Goal: Task Accomplishment & Management: Manage account settings

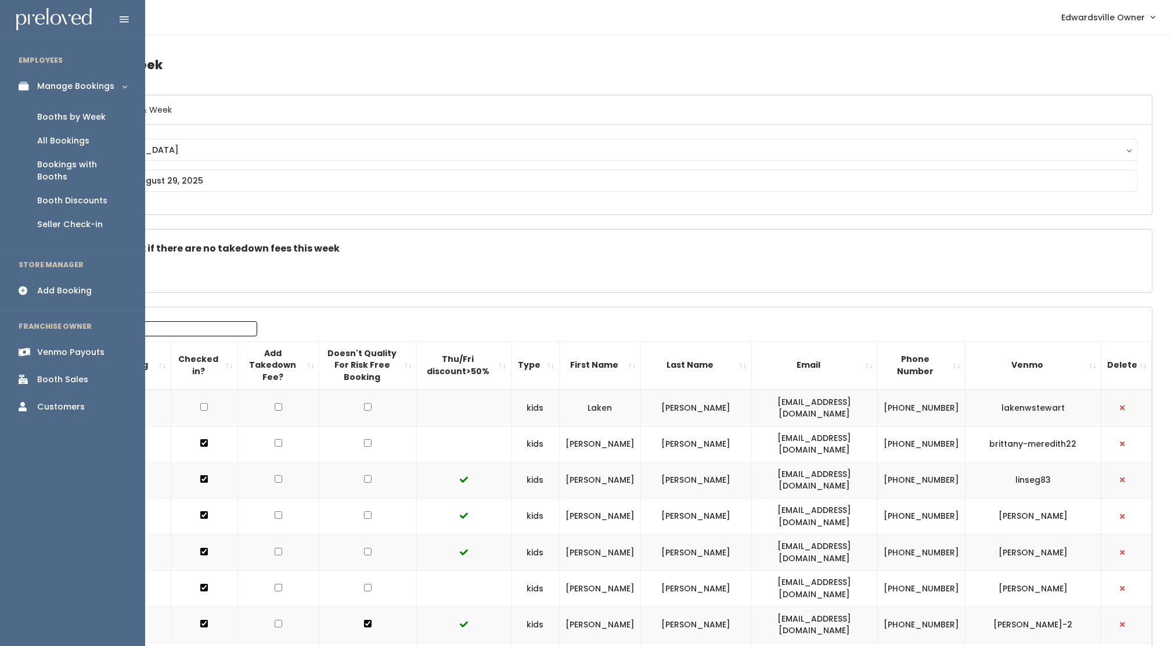
click at [65, 346] on div "Venmo Payouts" at bounding box center [70, 352] width 67 height 12
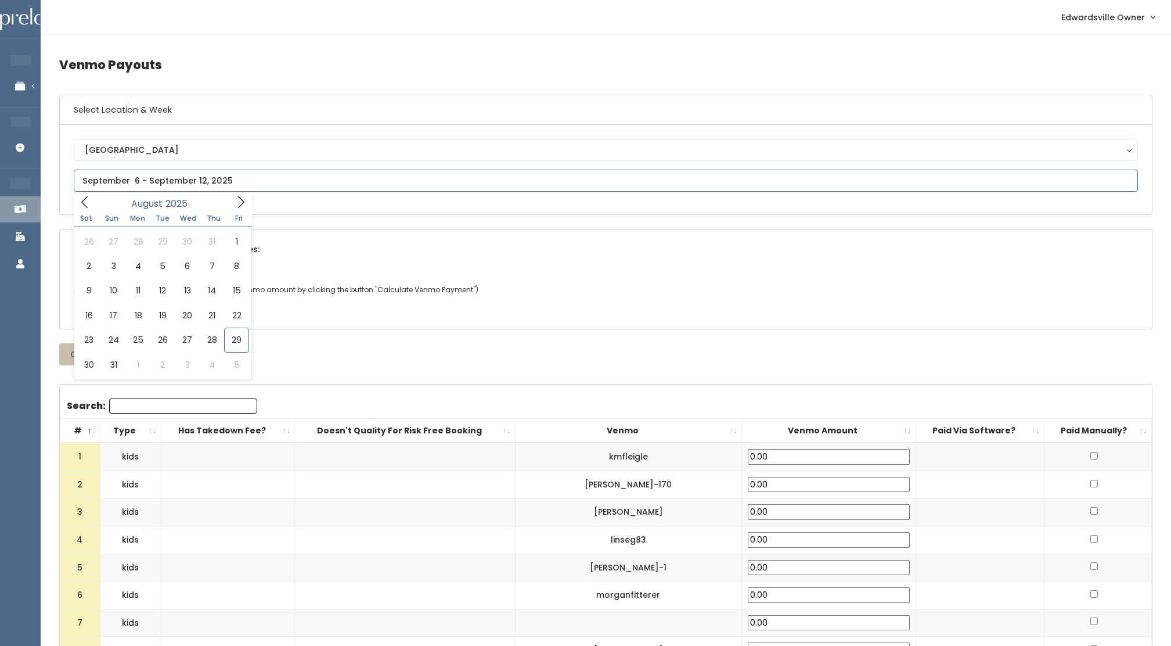
click at [152, 173] on input "text" at bounding box center [606, 181] width 1064 height 22
type input "August 23 to August 29"
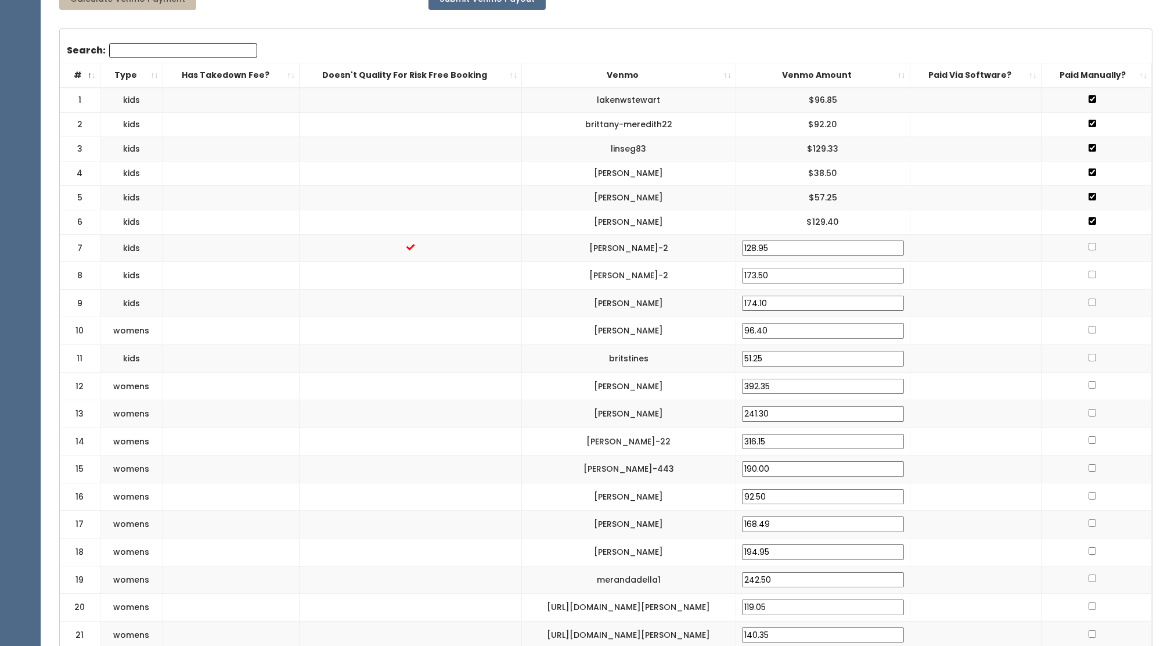
scroll to position [376, 0]
click at [1090, 242] on input "checkbox" at bounding box center [1093, 245] width 8 height 8
checkbox input "true"
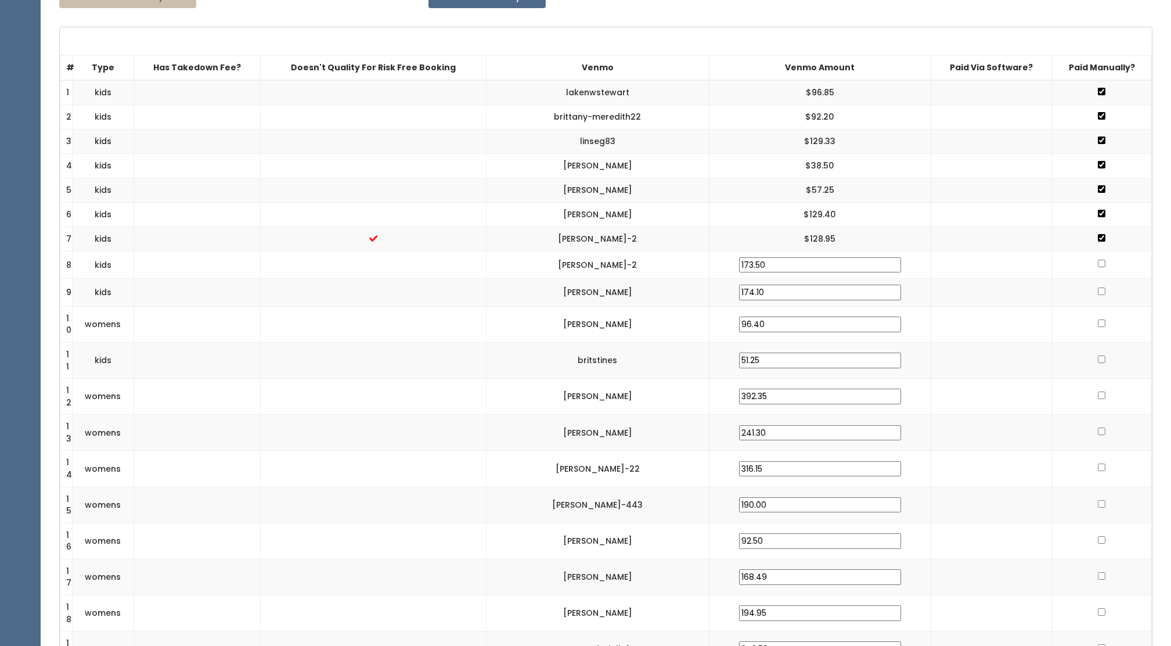
click at [1099, 263] on input "checkbox" at bounding box center [1102, 264] width 8 height 8
checkbox input "true"
click at [1099, 286] on input "checkbox" at bounding box center [1102, 288] width 8 height 8
checkbox input "true"
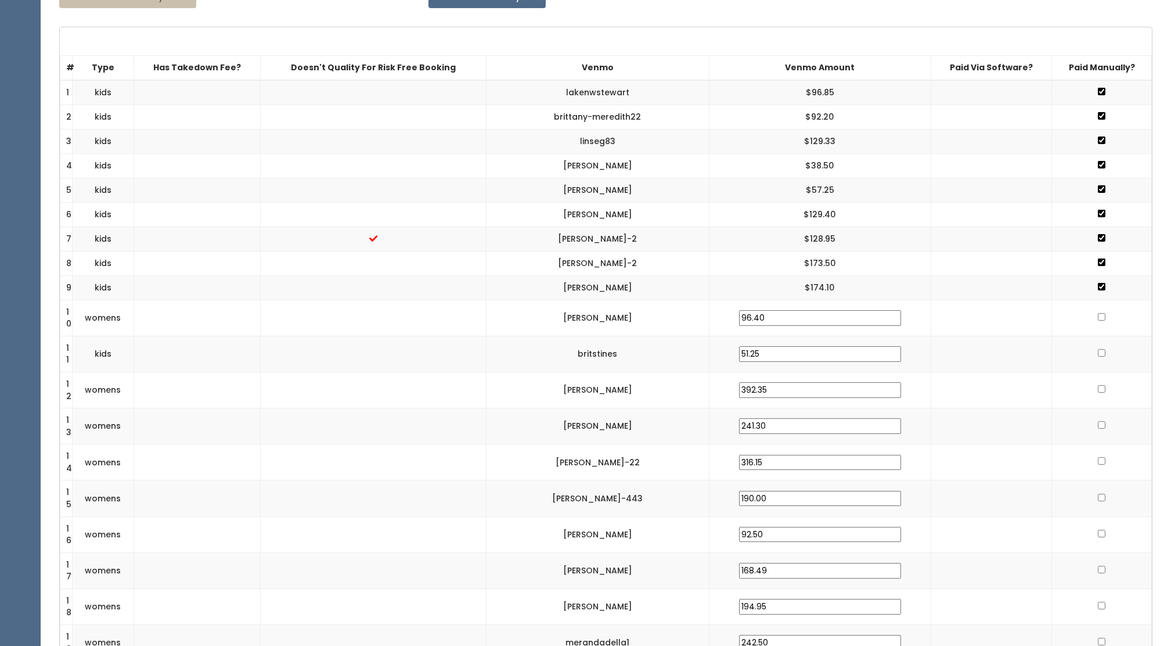
click at [1098, 314] on input "checkbox" at bounding box center [1102, 317] width 8 height 8
checkbox input "true"
click at [1098, 352] on input "checkbox" at bounding box center [1102, 353] width 8 height 8
checkbox input "true"
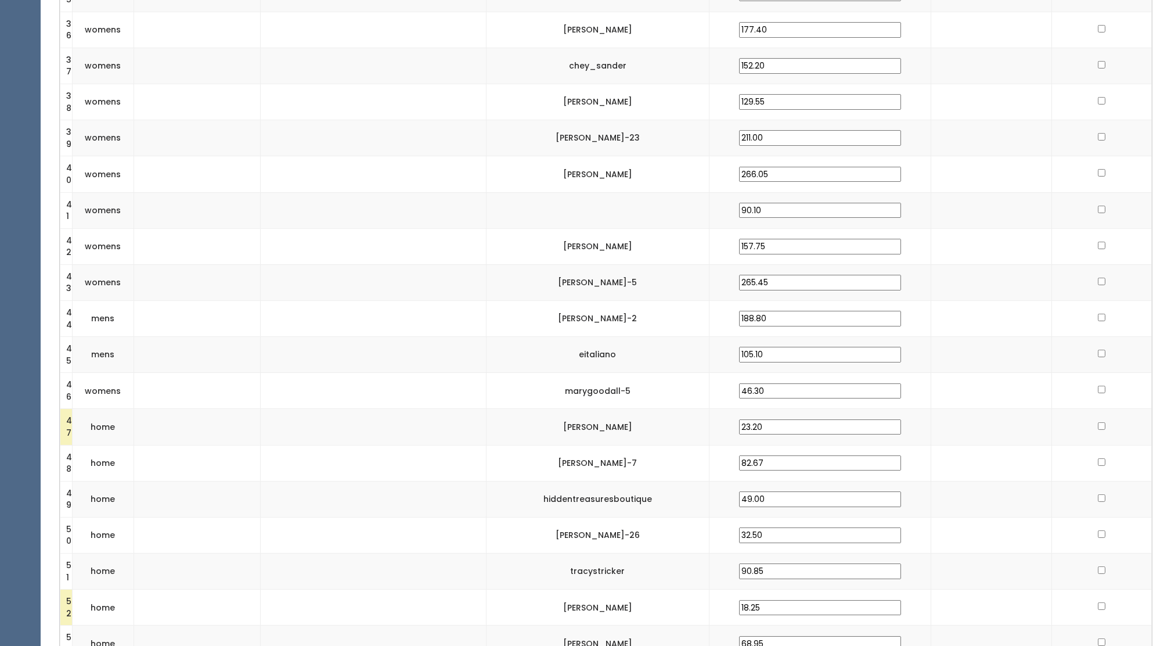
scroll to position [1725, 0]
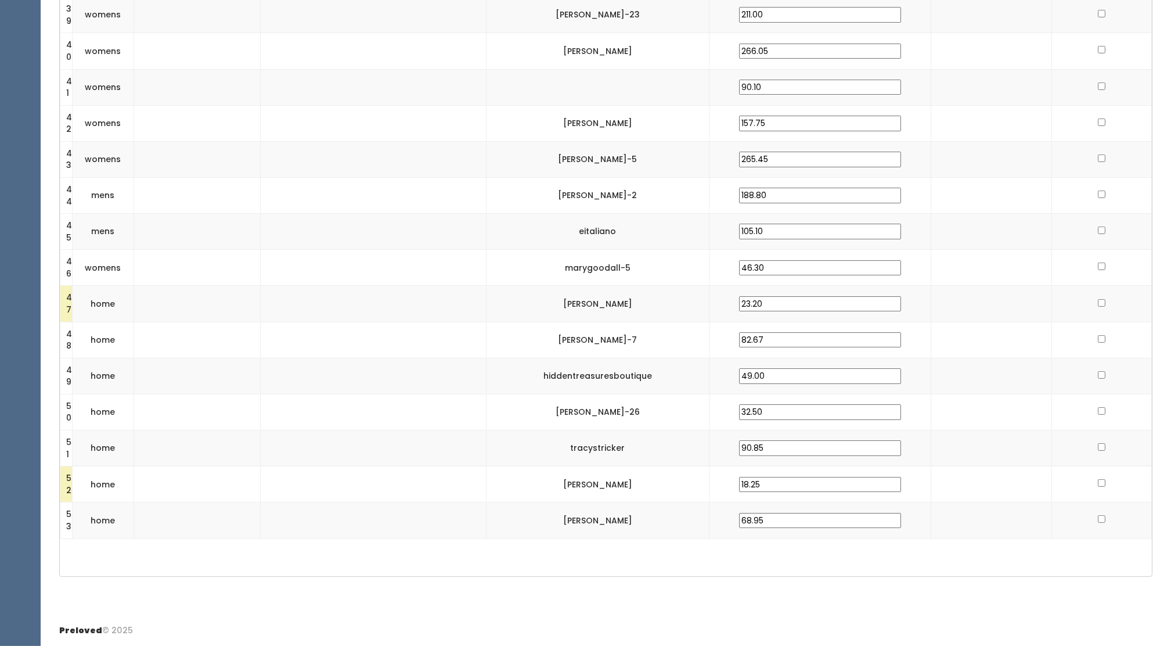
click at [1098, 518] on input "checkbox" at bounding box center [1102, 519] width 8 height 8
checkbox input "true"
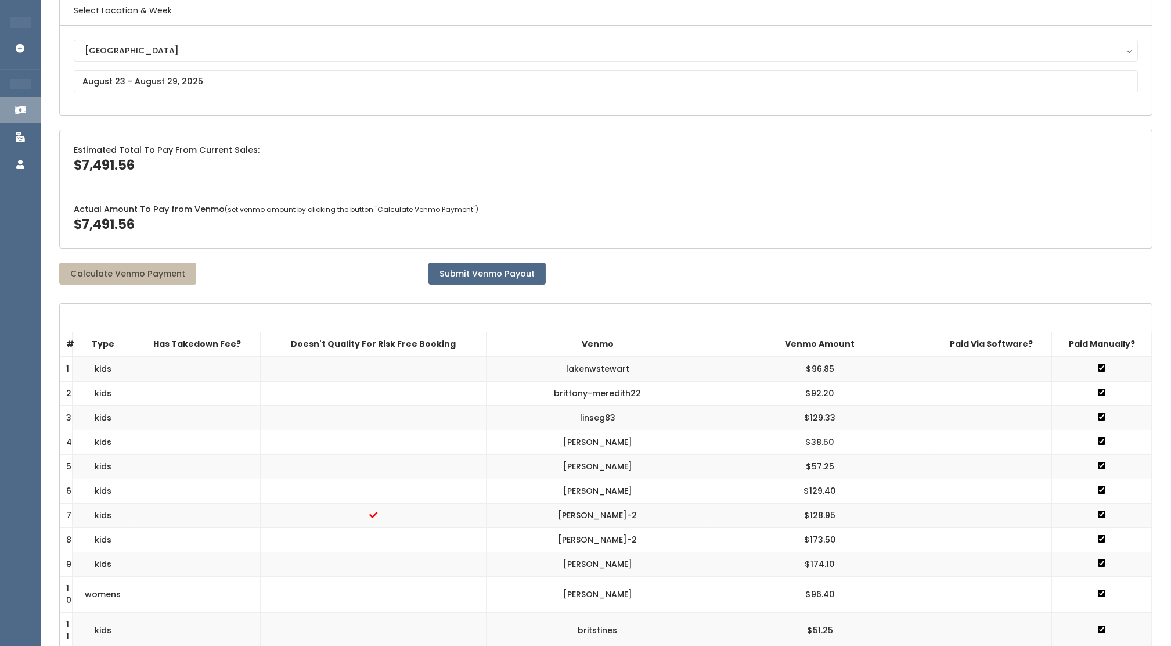
scroll to position [0, 0]
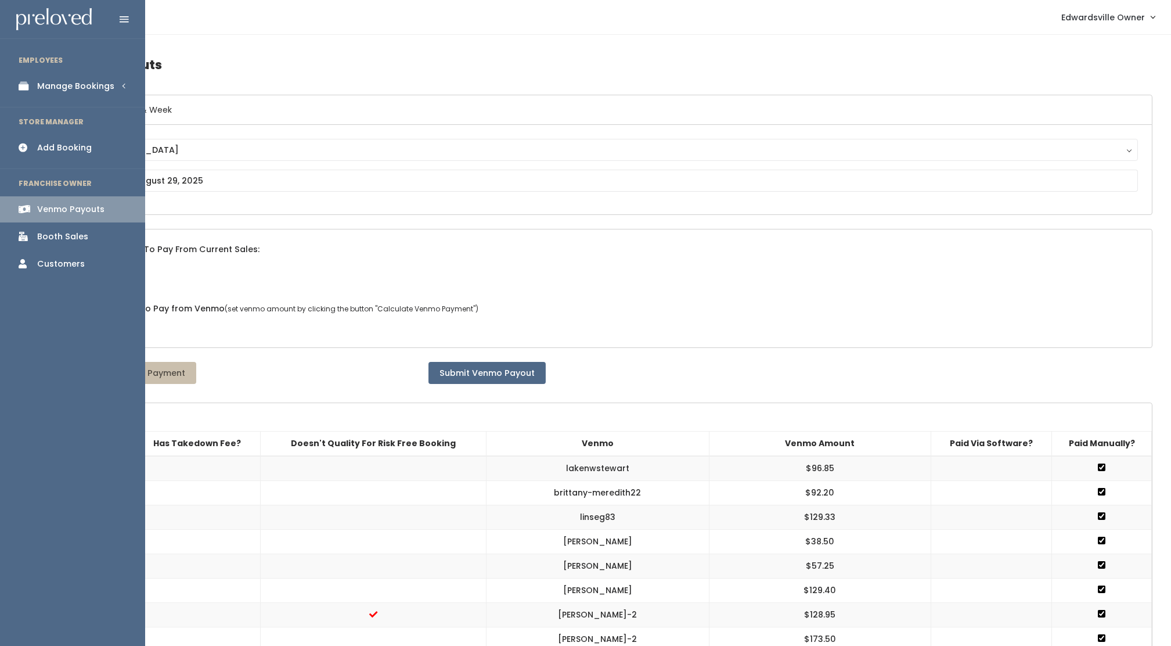
click at [38, 243] on link "Booth Sales" at bounding box center [72, 237] width 145 height 26
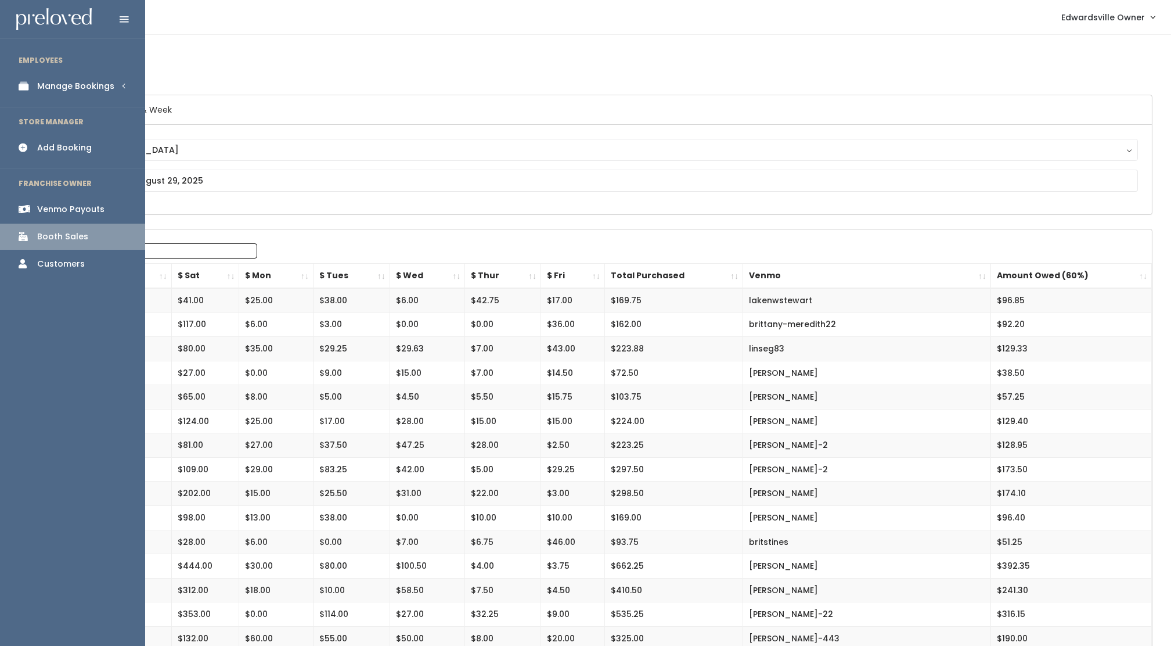
click at [31, 207] on icon at bounding box center [27, 208] width 16 height 9
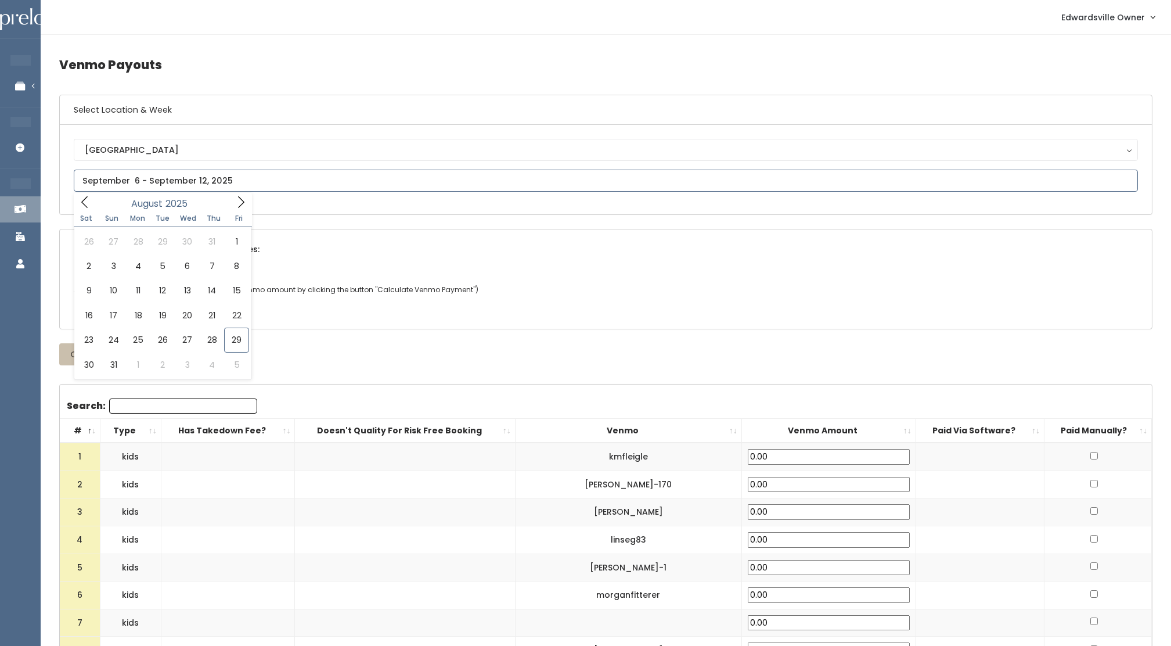
click at [236, 185] on input "text" at bounding box center [606, 181] width 1064 height 22
type input "August 23 to August 29"
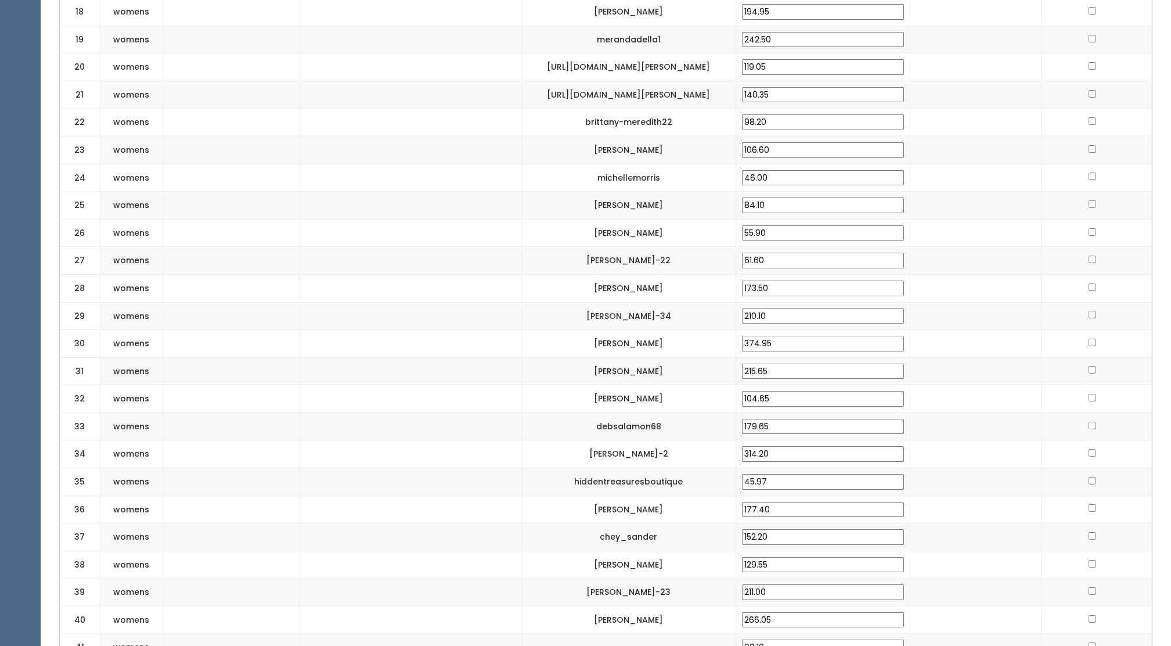
scroll to position [1285, 0]
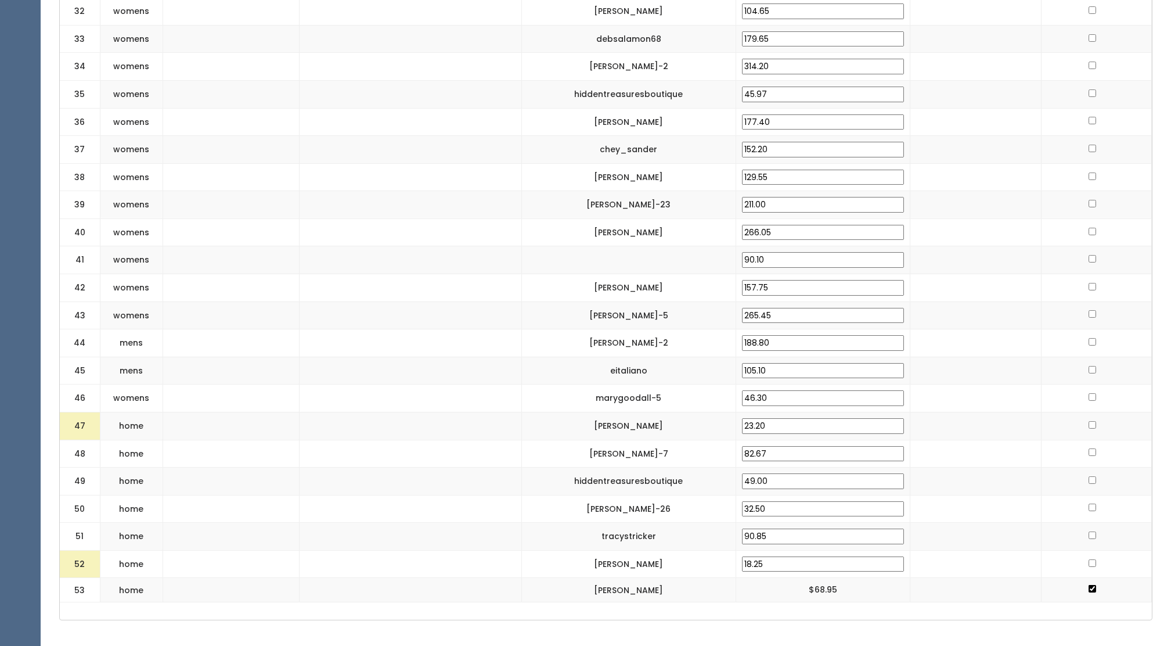
click at [1093, 550] on td at bounding box center [1097, 564] width 110 height 28
click at [1090, 559] on input "checkbox" at bounding box center [1093, 563] width 8 height 8
checkbox input "true"
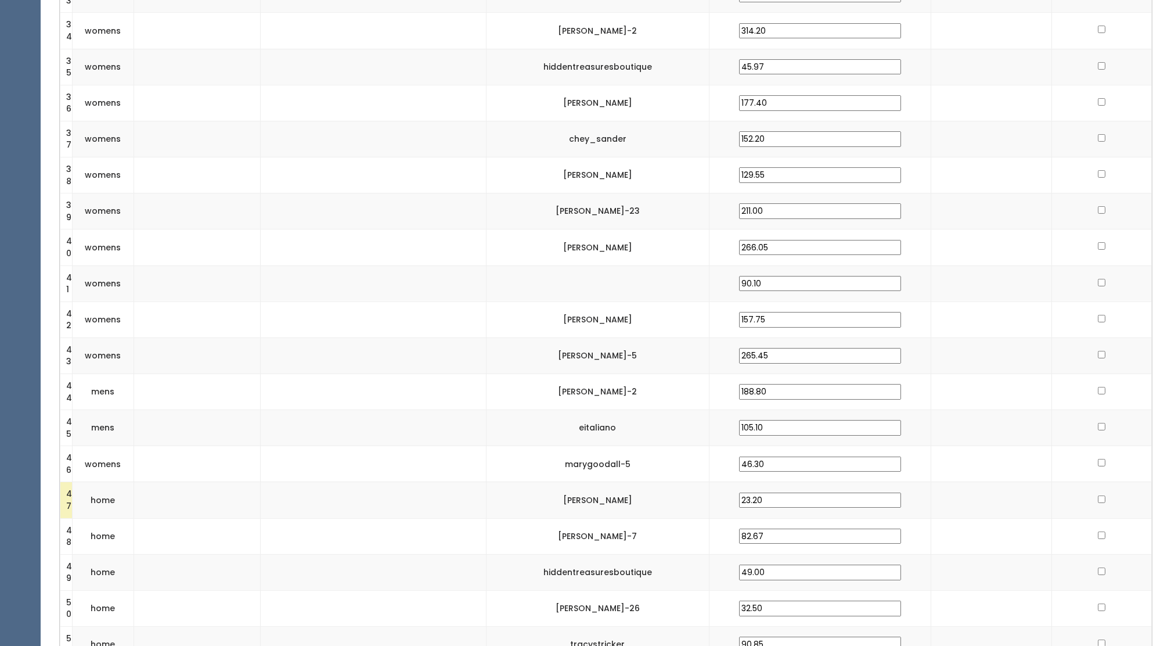
scroll to position [1725, 0]
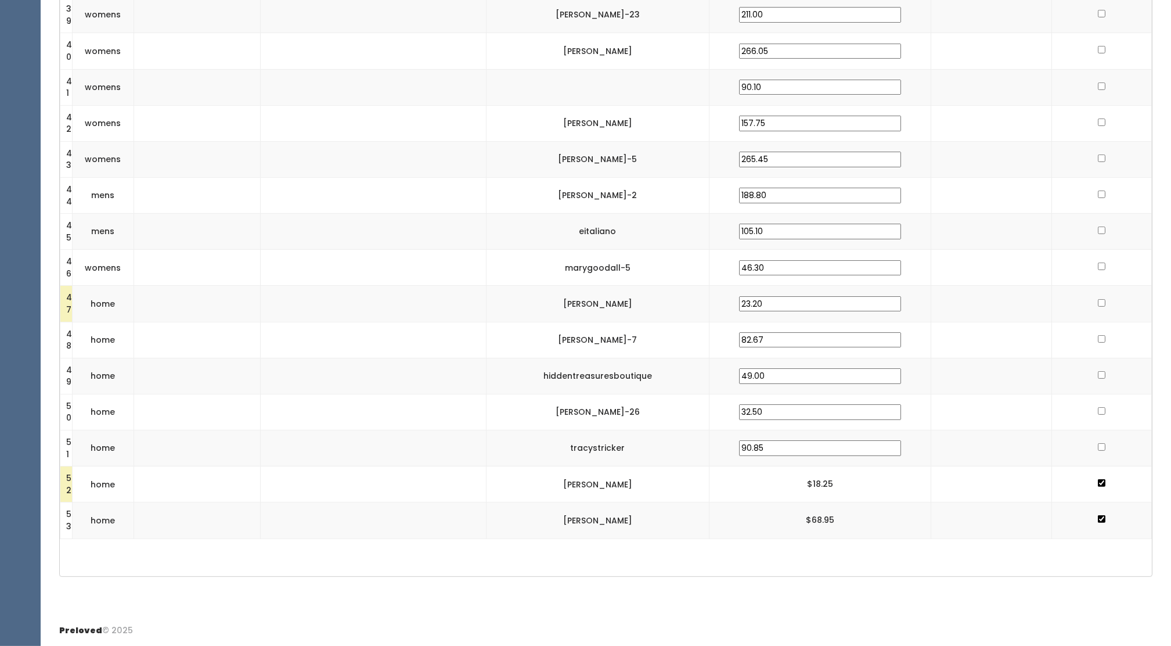
click at [1099, 413] on input "checkbox" at bounding box center [1102, 411] width 8 height 8
checkbox input "true"
click at [1099, 378] on input "checkbox" at bounding box center [1102, 375] width 8 height 8
checkbox input "true"
click at [1098, 340] on input "checkbox" at bounding box center [1102, 339] width 8 height 8
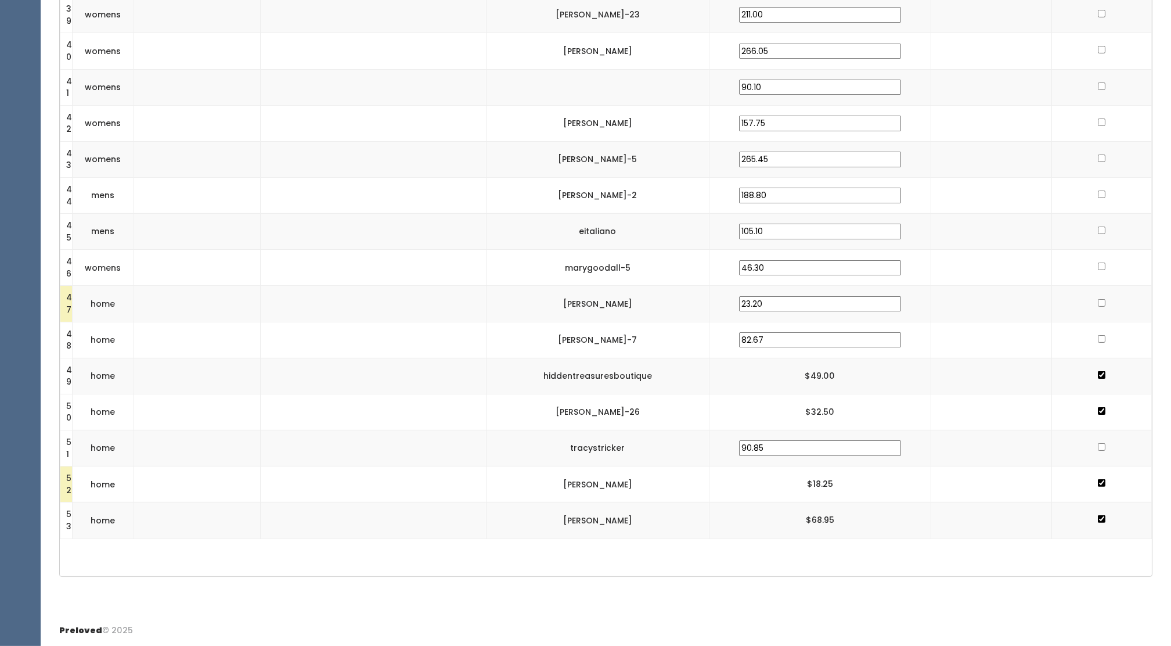
checkbox input "true"
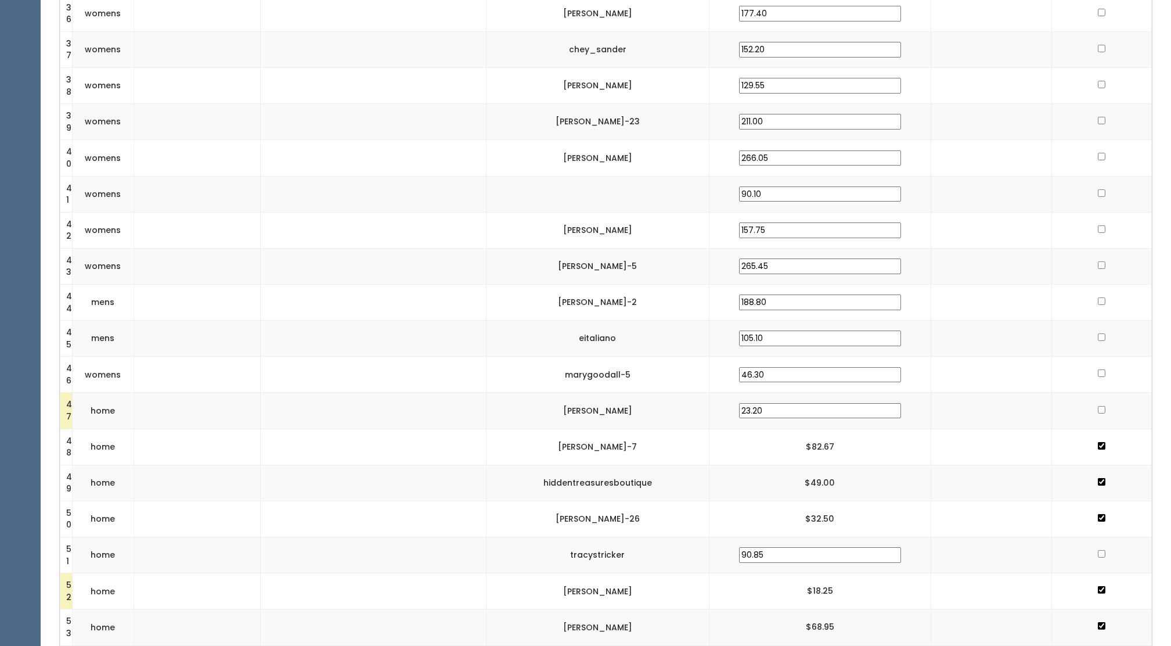
scroll to position [1678, 0]
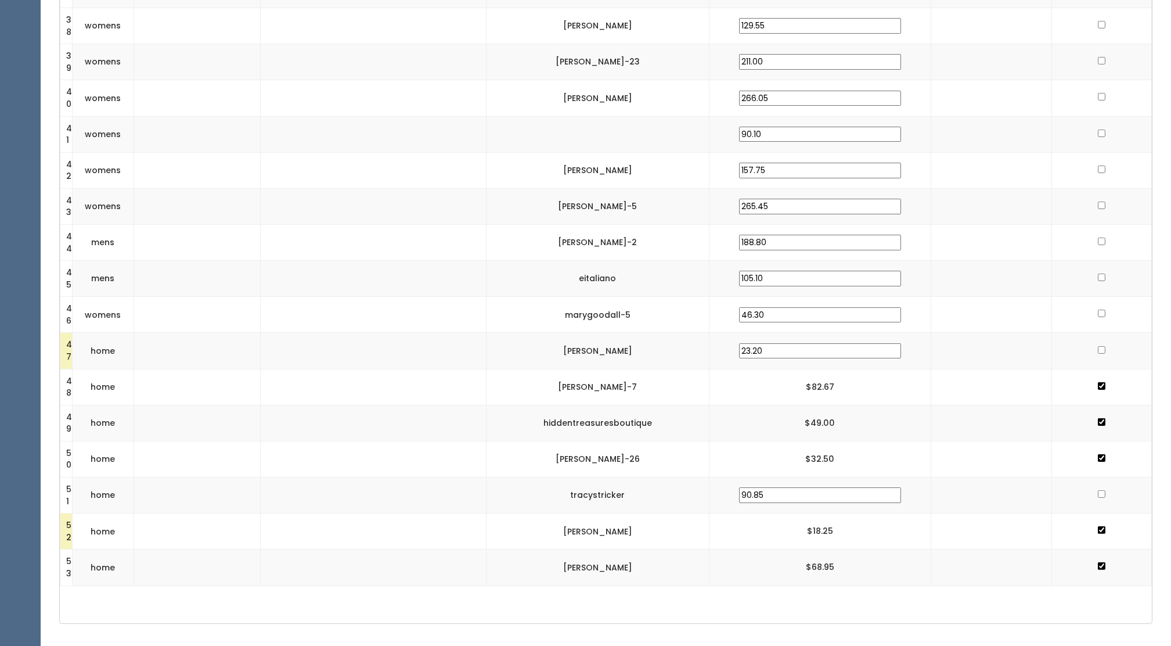
click at [1098, 347] on input "checkbox" at bounding box center [1102, 350] width 8 height 8
checkbox input "true"
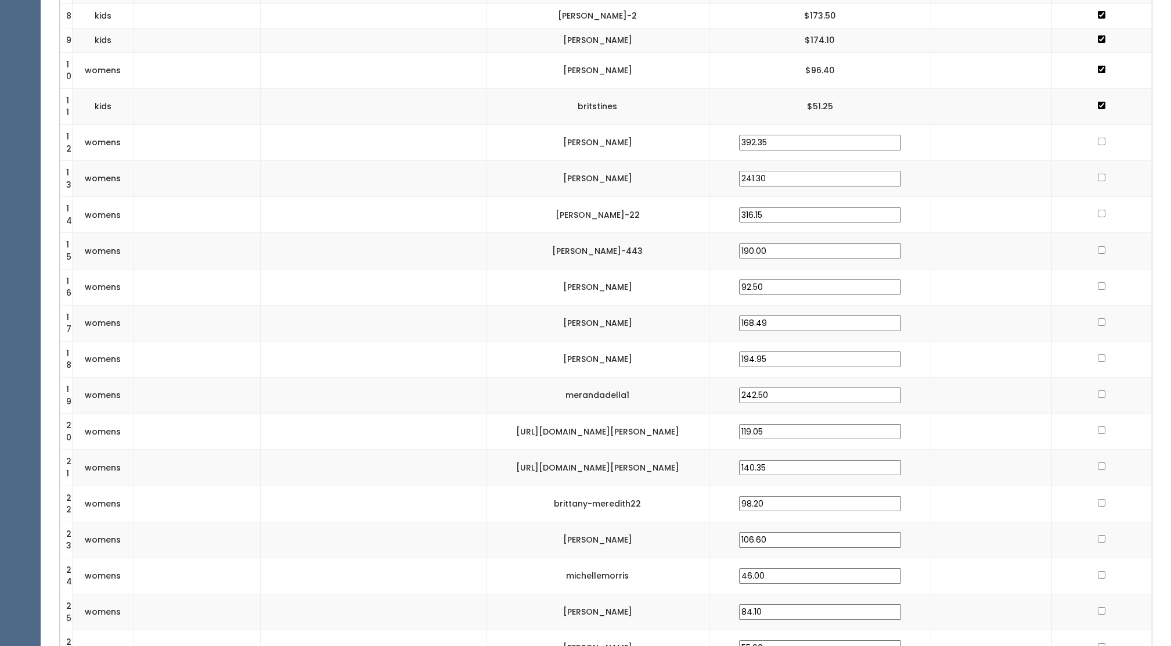
scroll to position [599, 0]
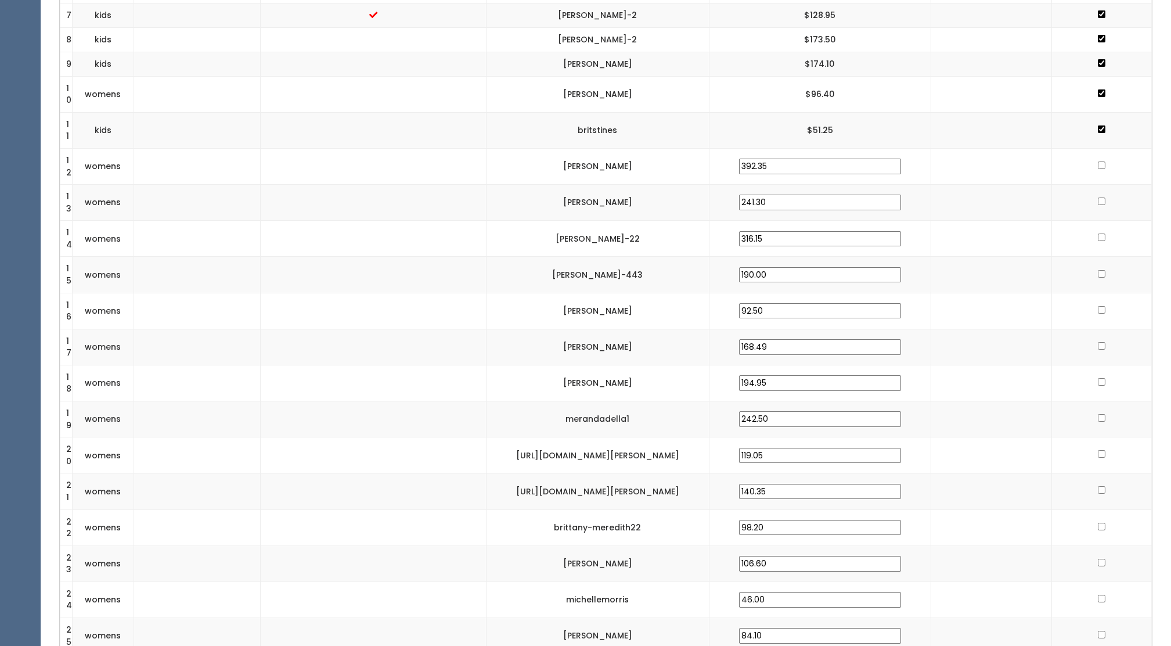
click at [1098, 308] on input "checkbox" at bounding box center [1102, 310] width 8 height 8
checkbox input "true"
click at [1098, 272] on input "checkbox" at bounding box center [1102, 274] width 8 height 8
checkbox input "true"
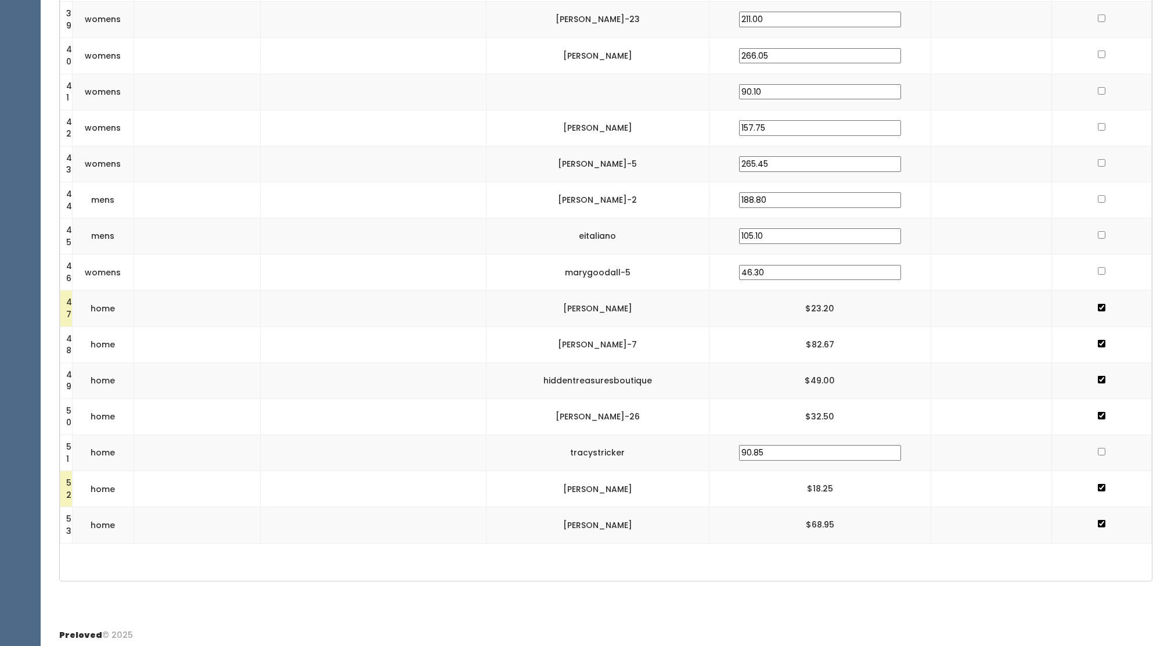
scroll to position [1725, 0]
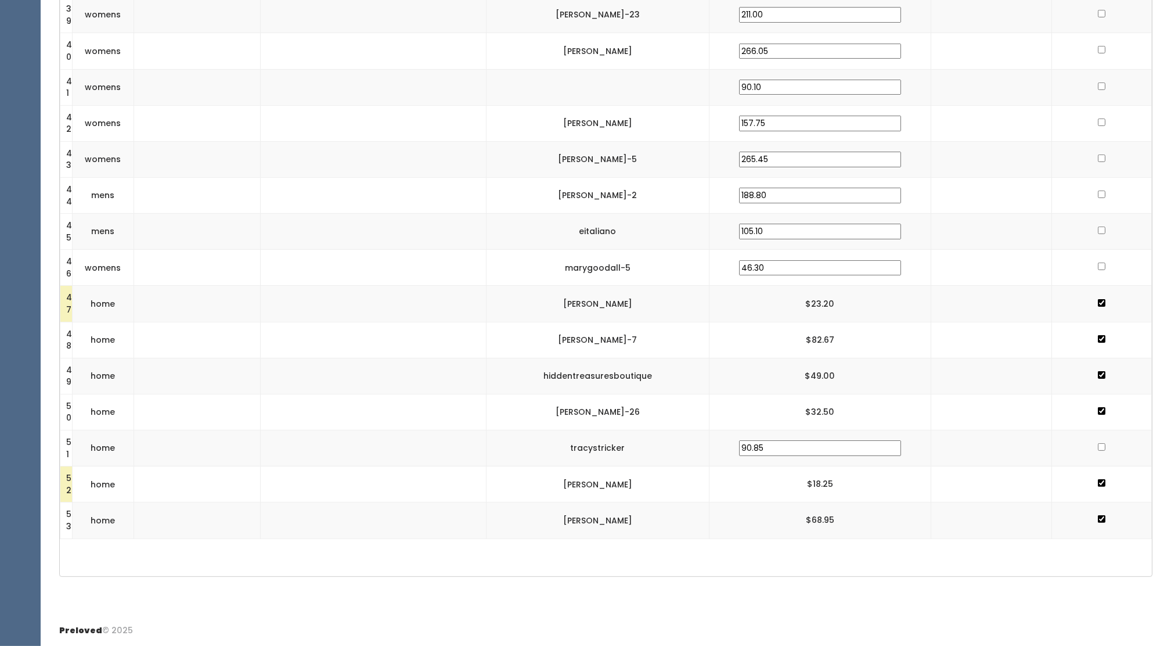
click at [1098, 193] on input "checkbox" at bounding box center [1102, 194] width 8 height 8
checkbox input "true"
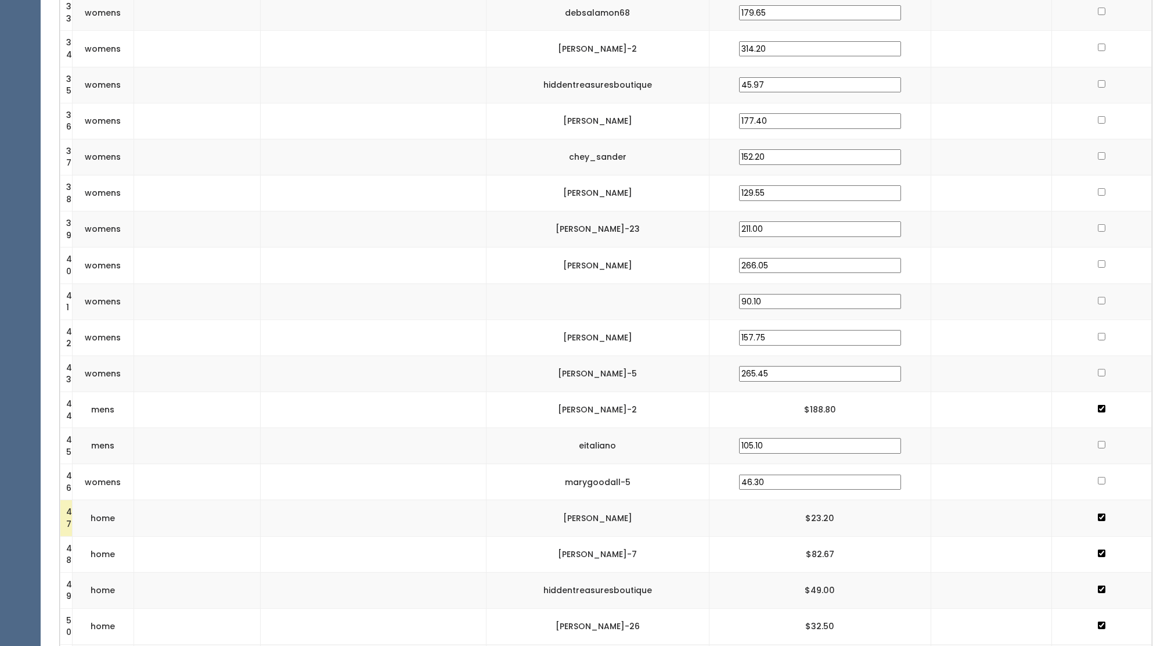
scroll to position [1518, 0]
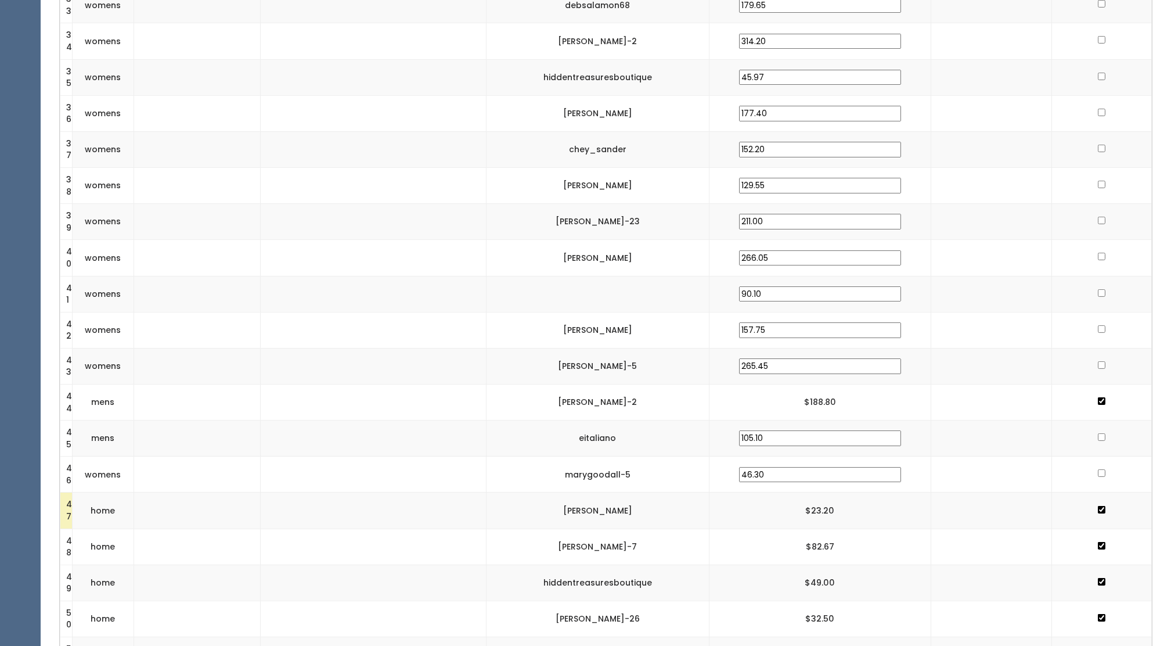
click at [1098, 435] on input "checkbox" at bounding box center [1102, 437] width 8 height 8
checkbox input "true"
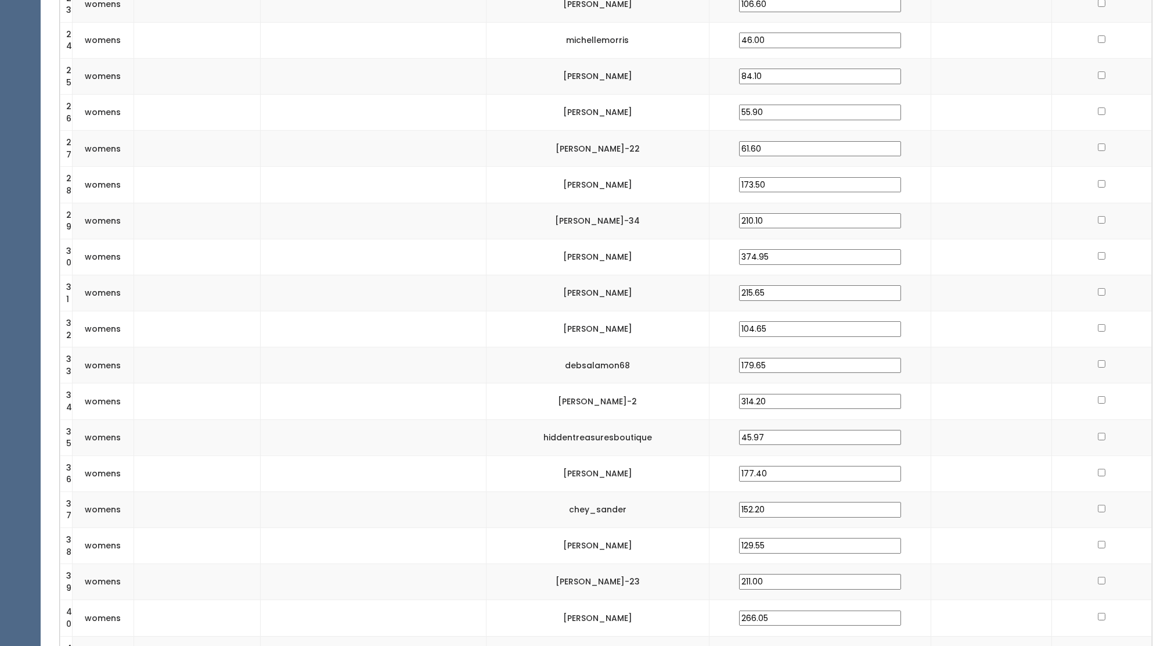
scroll to position [1147, 0]
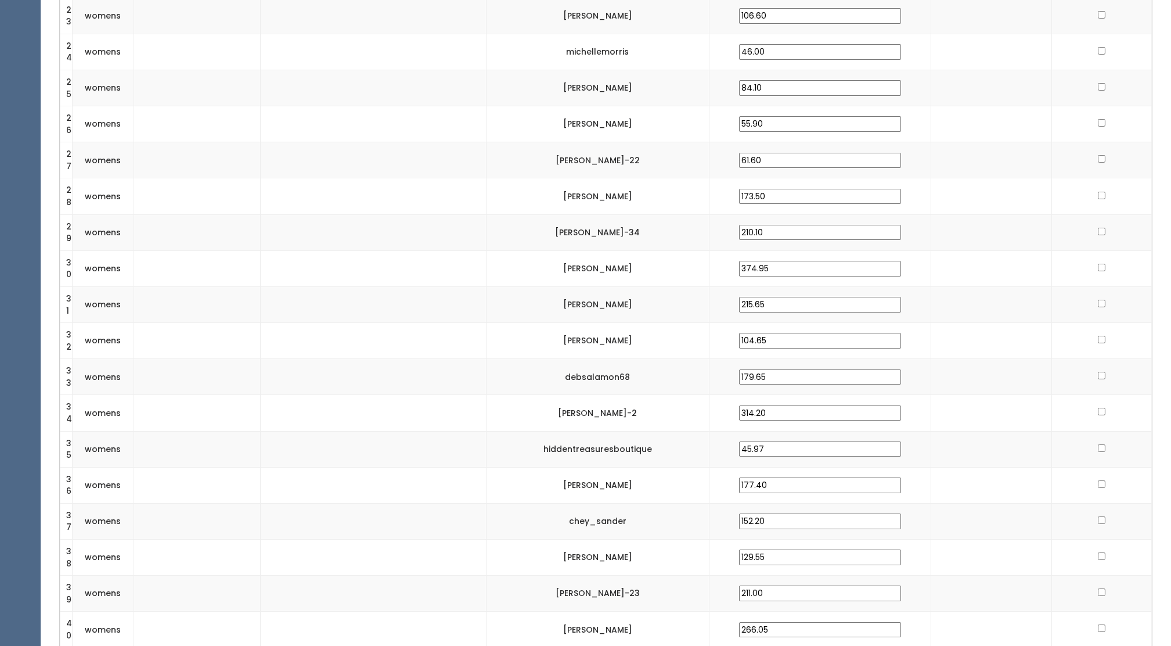
click at [1098, 305] on input "checkbox" at bounding box center [1102, 304] width 8 height 8
checkbox input "true"
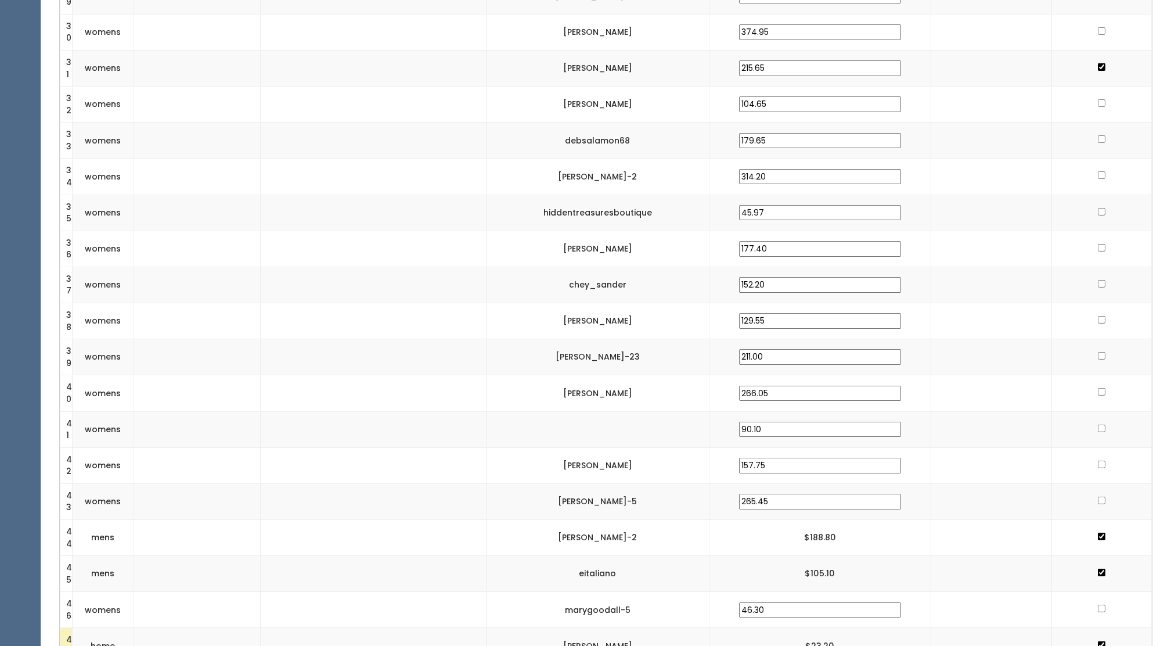
scroll to position [1434, 0]
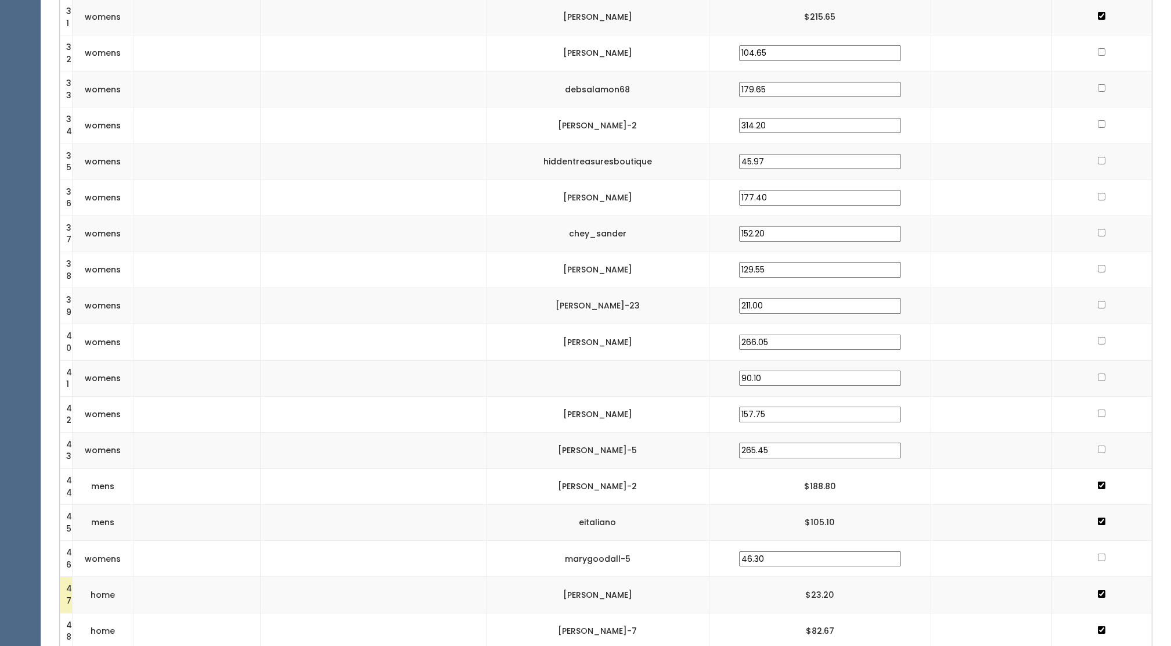
click at [1098, 448] on input "checkbox" at bounding box center [1102, 449] width 8 height 8
checkbox input "true"
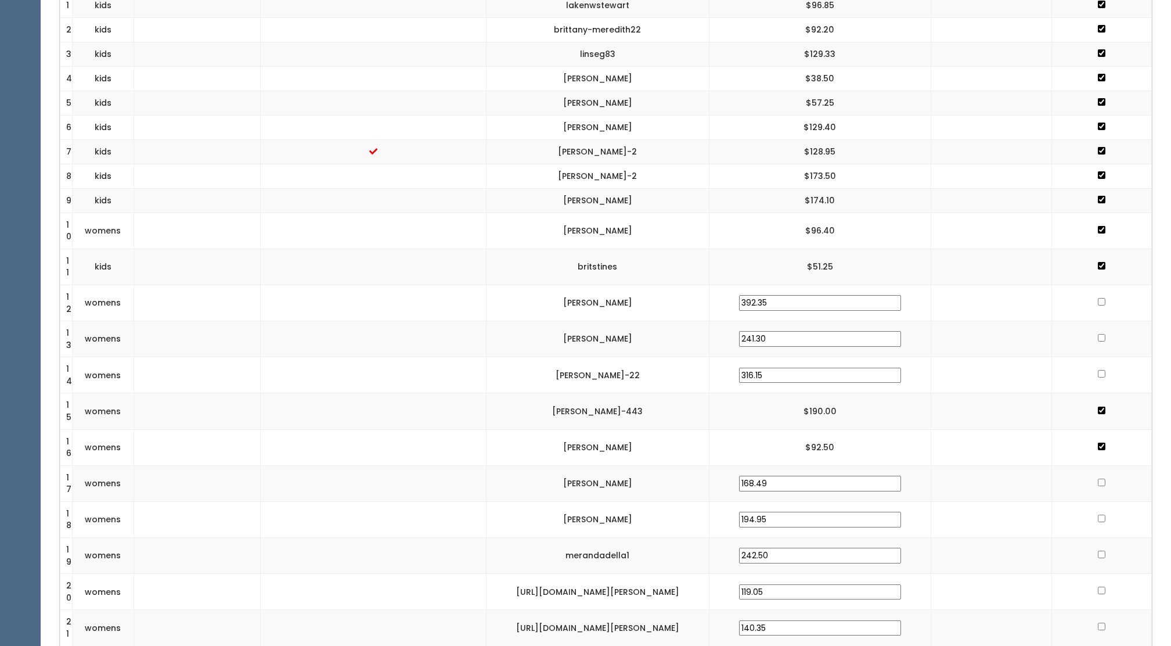
scroll to position [528, 0]
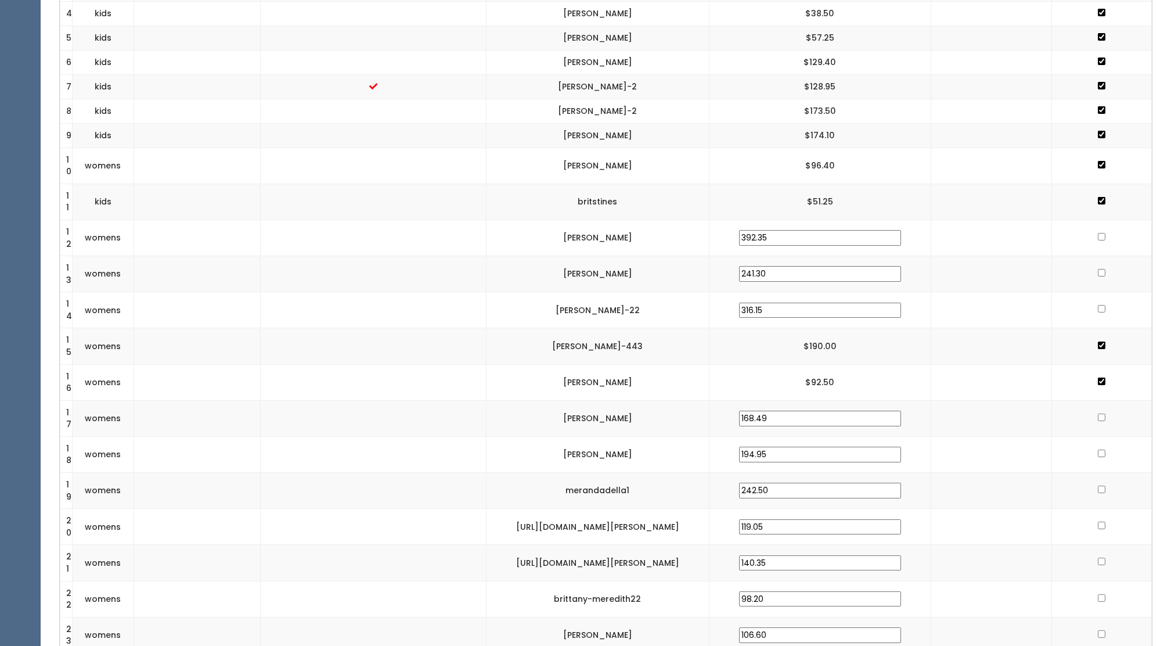
click at [1098, 233] on input "checkbox" at bounding box center [1102, 237] width 8 height 8
checkbox input "true"
click at [1098, 271] on input "checkbox" at bounding box center [1102, 273] width 8 height 8
checkbox input "true"
click at [1095, 312] on td at bounding box center [1102, 310] width 100 height 36
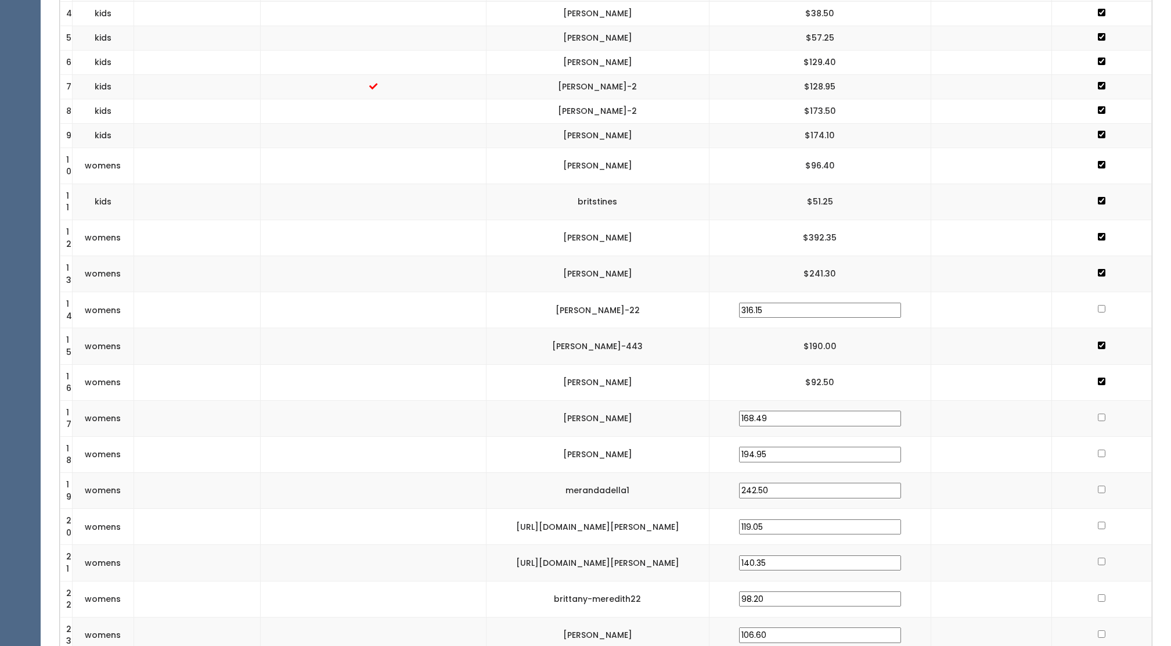
click at [1101, 307] on td at bounding box center [1102, 310] width 100 height 36
click at [1098, 307] on input "checkbox" at bounding box center [1102, 309] width 8 height 8
checkbox input "true"
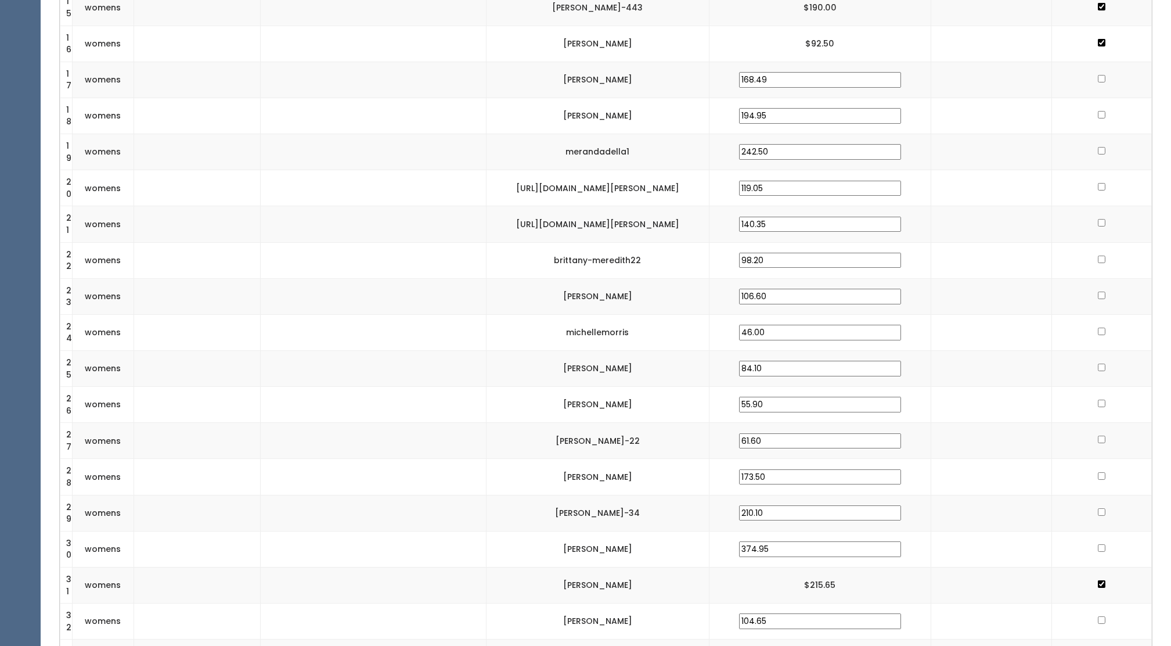
scroll to position [871, 0]
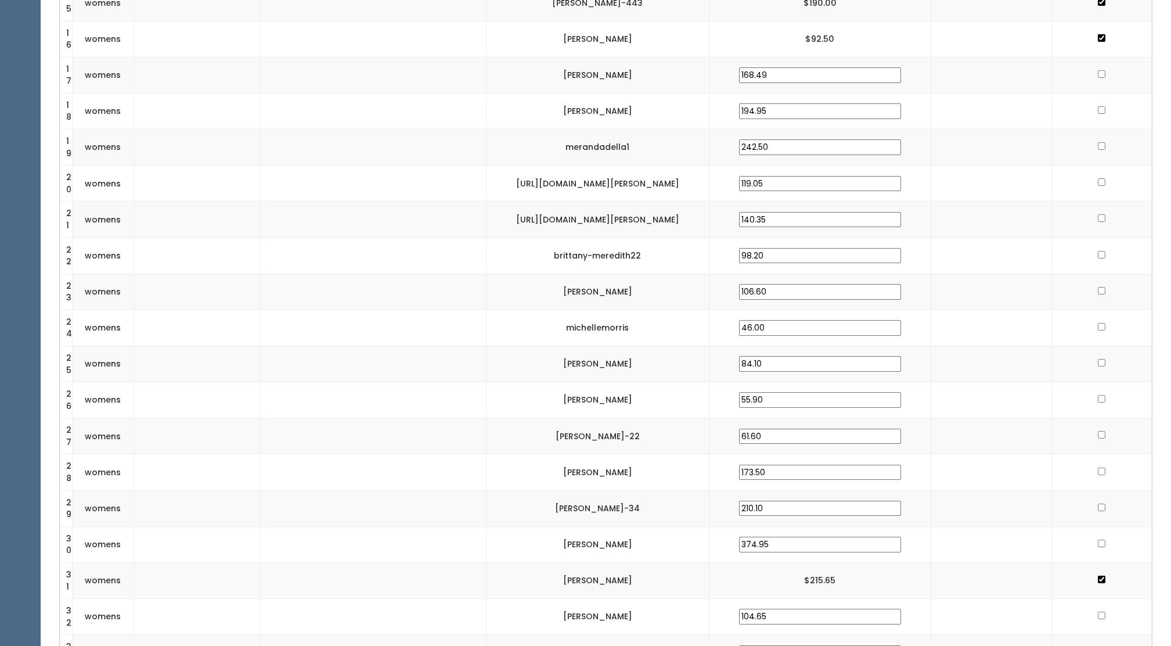
click at [1100, 73] on input "checkbox" at bounding box center [1102, 74] width 8 height 8
checkbox input "true"
click at [1098, 111] on input "checkbox" at bounding box center [1102, 110] width 8 height 8
checkbox input "true"
click at [1098, 147] on input "checkbox" at bounding box center [1102, 146] width 8 height 8
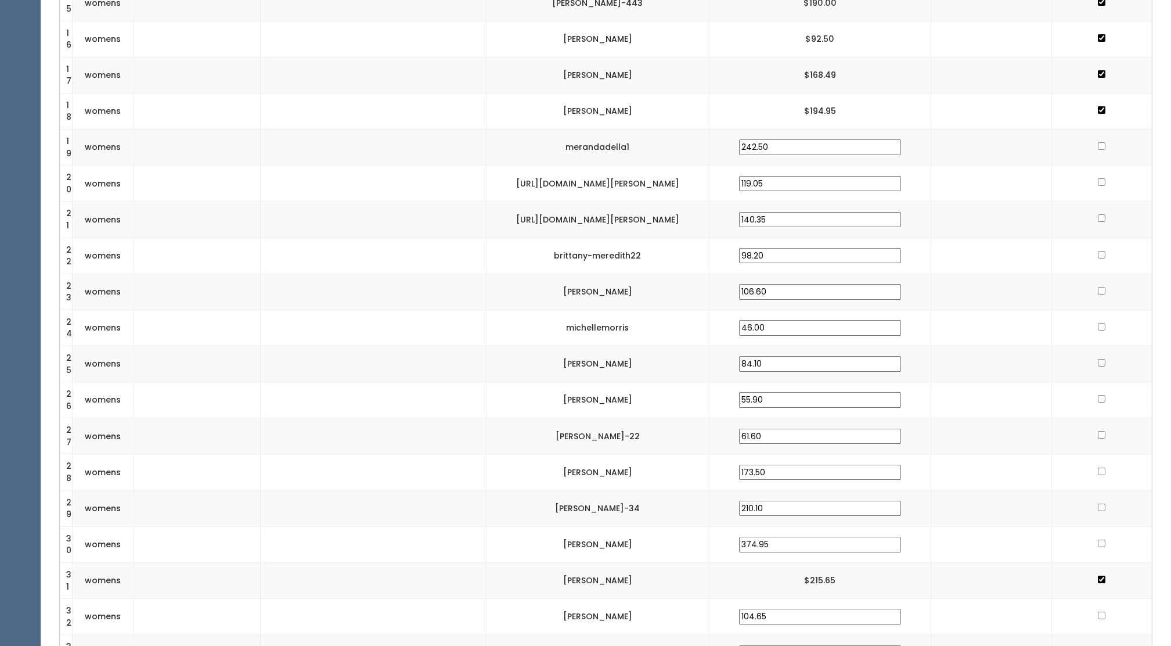
checkbox input "true"
click at [1098, 183] on input "checkbox" at bounding box center [1102, 182] width 8 height 8
checkbox input "true"
click at [1099, 217] on input "checkbox" at bounding box center [1102, 218] width 8 height 8
checkbox input "true"
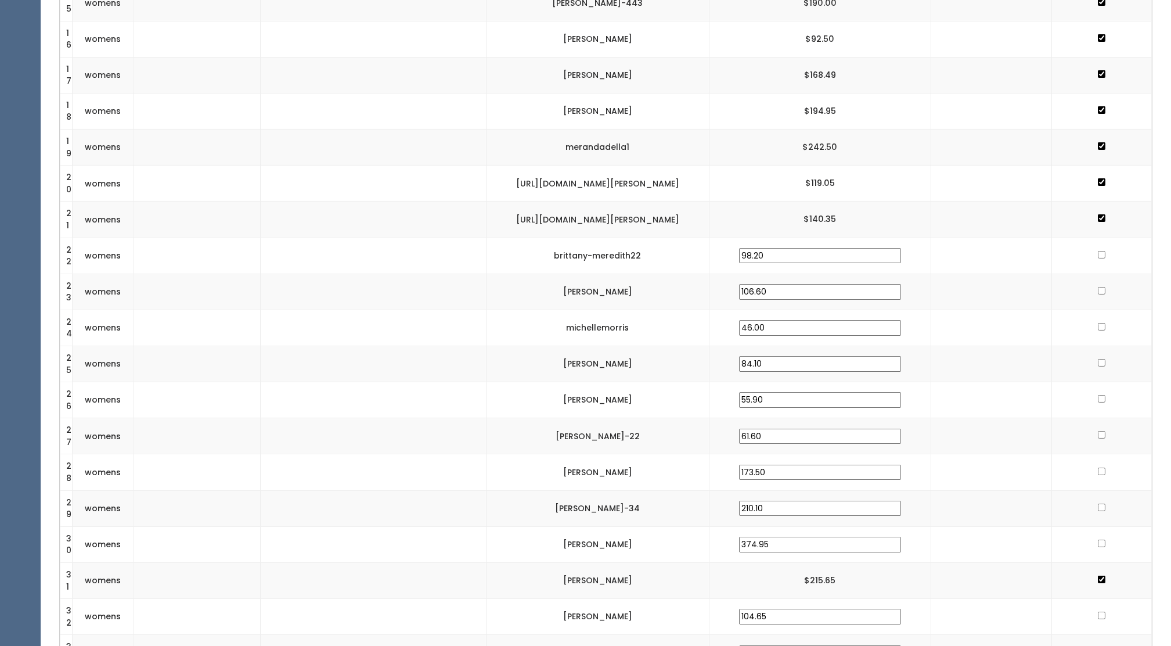
click at [1098, 254] on input "checkbox" at bounding box center [1102, 255] width 8 height 8
checkbox input "true"
click at [1100, 289] on input "checkbox" at bounding box center [1102, 291] width 8 height 8
checkbox input "true"
click at [1099, 323] on input "checkbox" at bounding box center [1102, 327] width 8 height 8
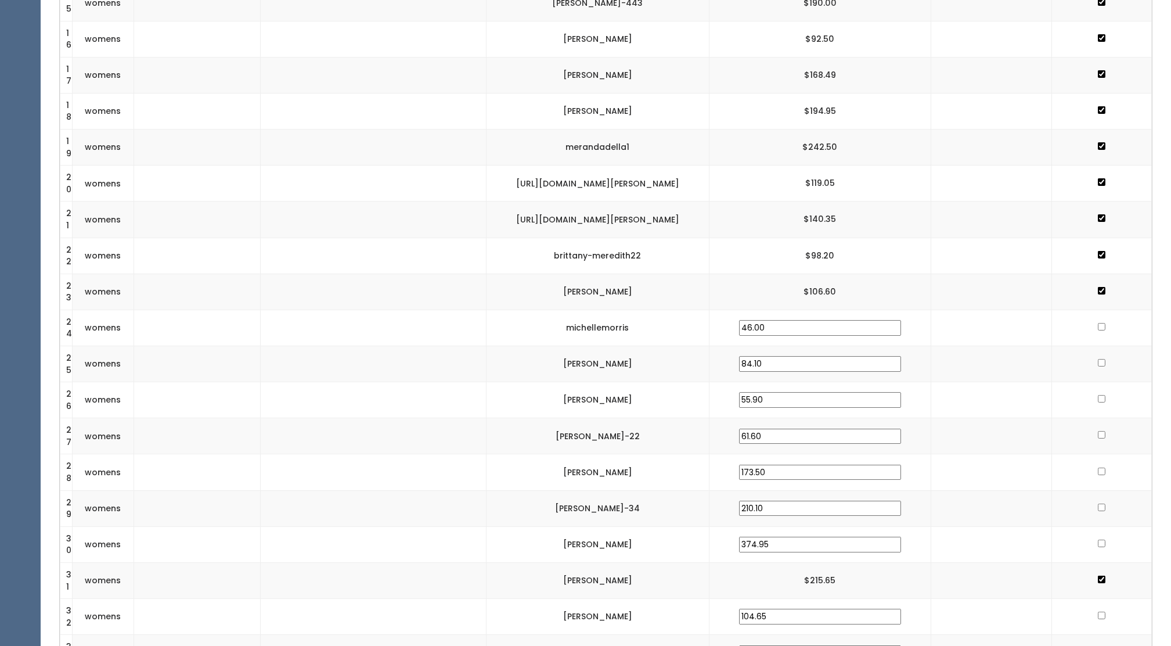
checkbox input "true"
click at [1099, 361] on input "checkbox" at bounding box center [1102, 363] width 8 height 8
checkbox input "true"
click at [1098, 401] on input "checkbox" at bounding box center [1102, 399] width 8 height 8
checkbox input "true"
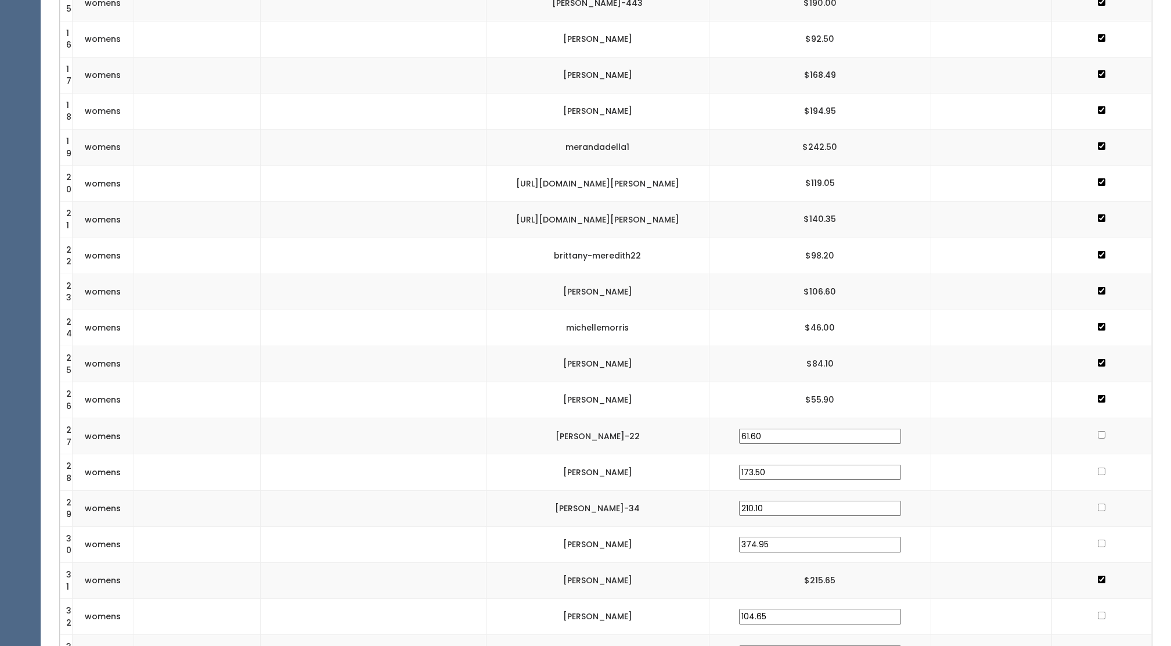
click at [1098, 471] on input "checkbox" at bounding box center [1102, 471] width 8 height 8
checkbox input "true"
click at [1097, 438] on td at bounding box center [1102, 436] width 100 height 36
click at [1099, 434] on input "checkbox" at bounding box center [1102, 435] width 8 height 8
checkbox input "true"
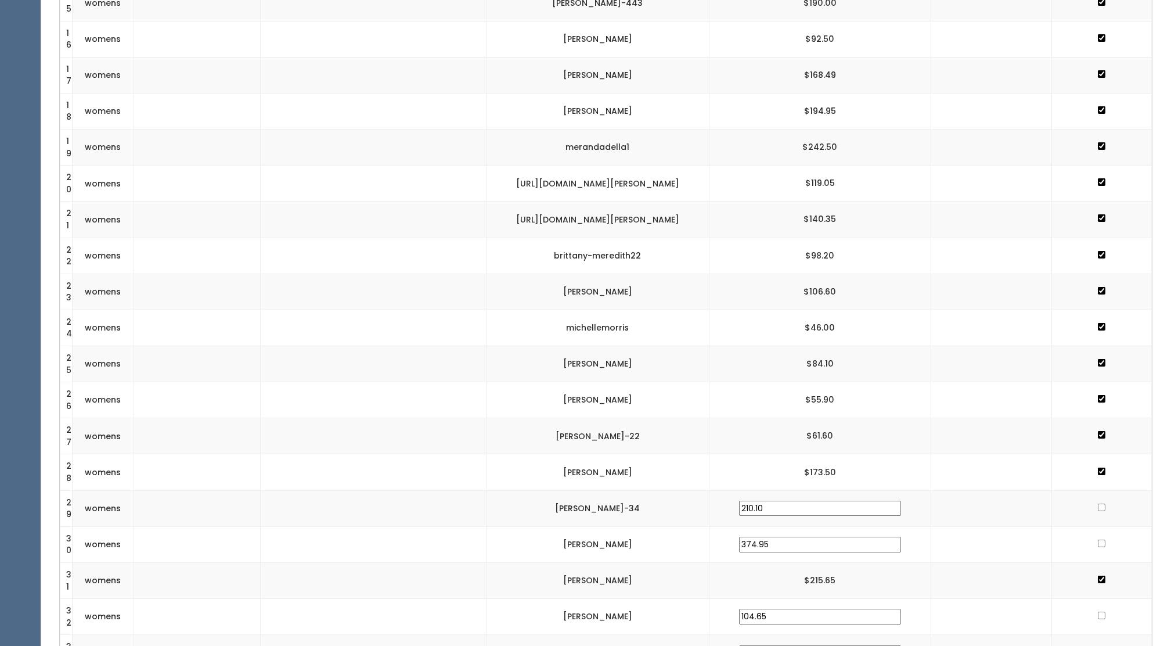
click at [1098, 507] on input "checkbox" at bounding box center [1102, 507] width 8 height 8
checkbox input "true"
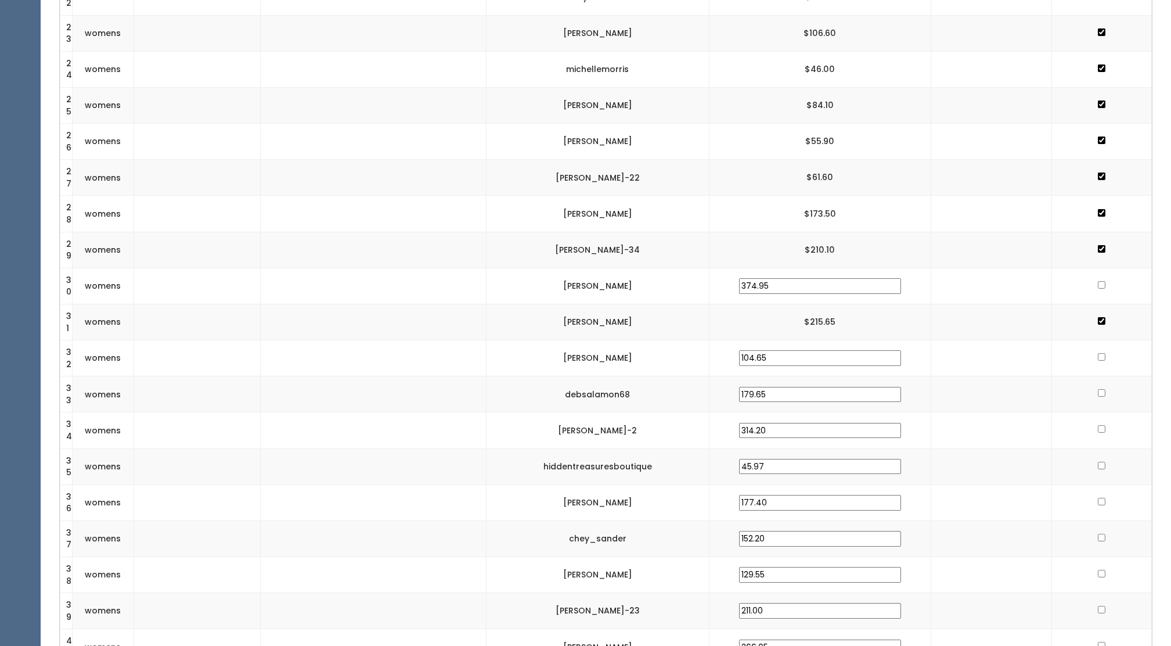
scroll to position [1135, 0]
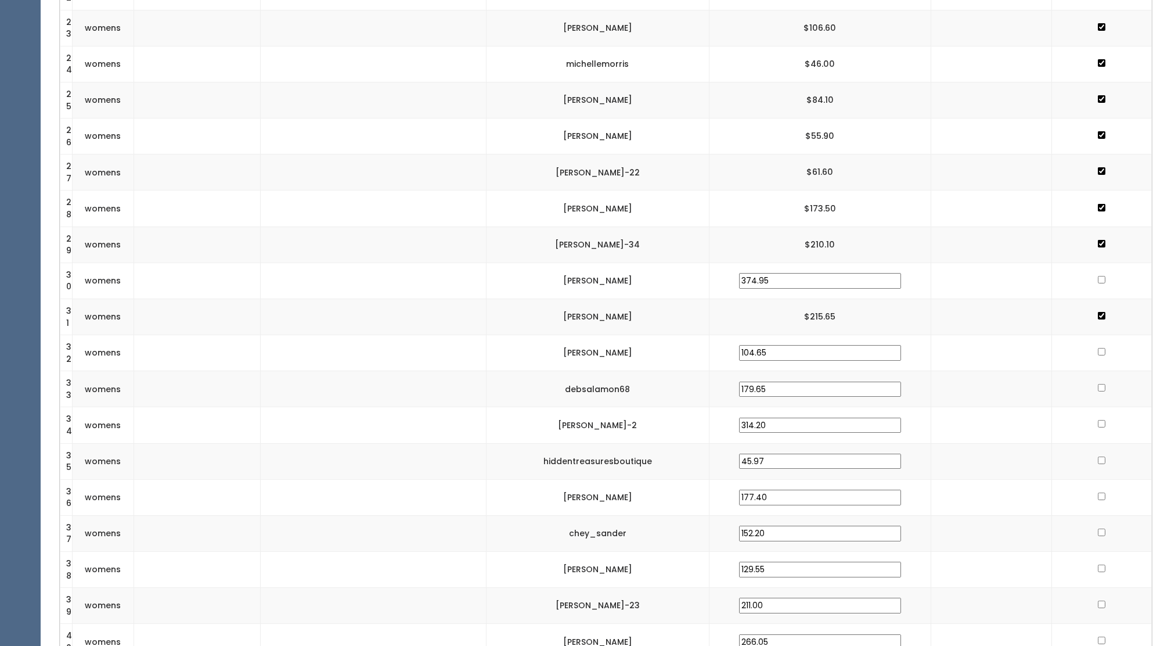
click at [1098, 280] on input "checkbox" at bounding box center [1102, 280] width 8 height 8
checkbox input "true"
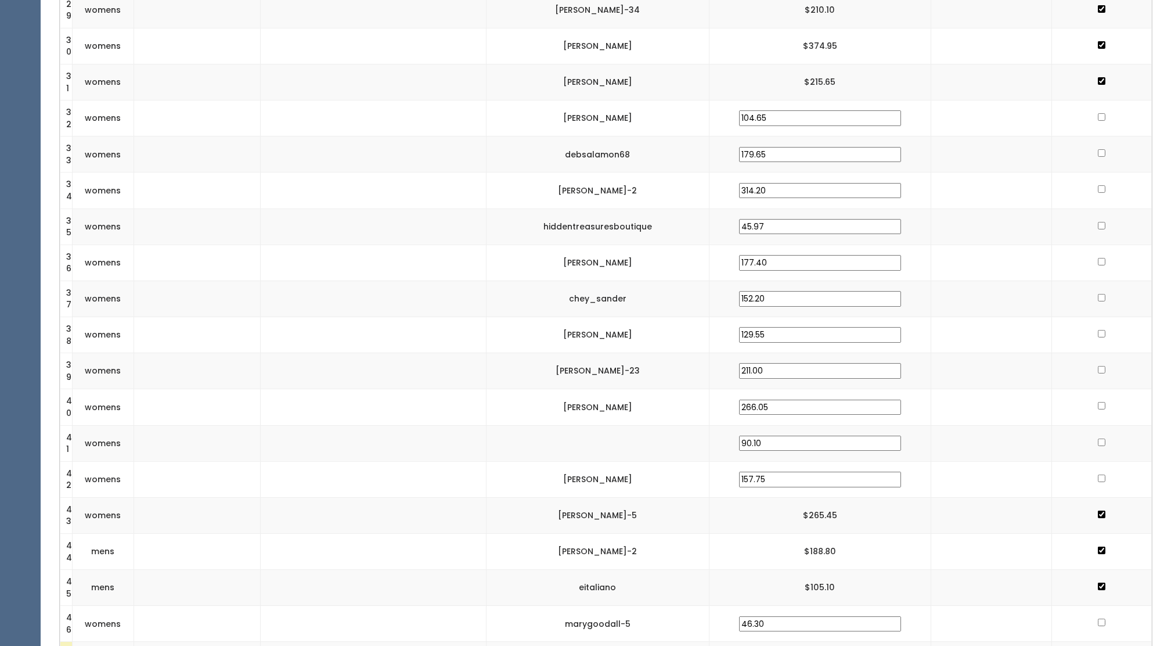
scroll to position [1377, 0]
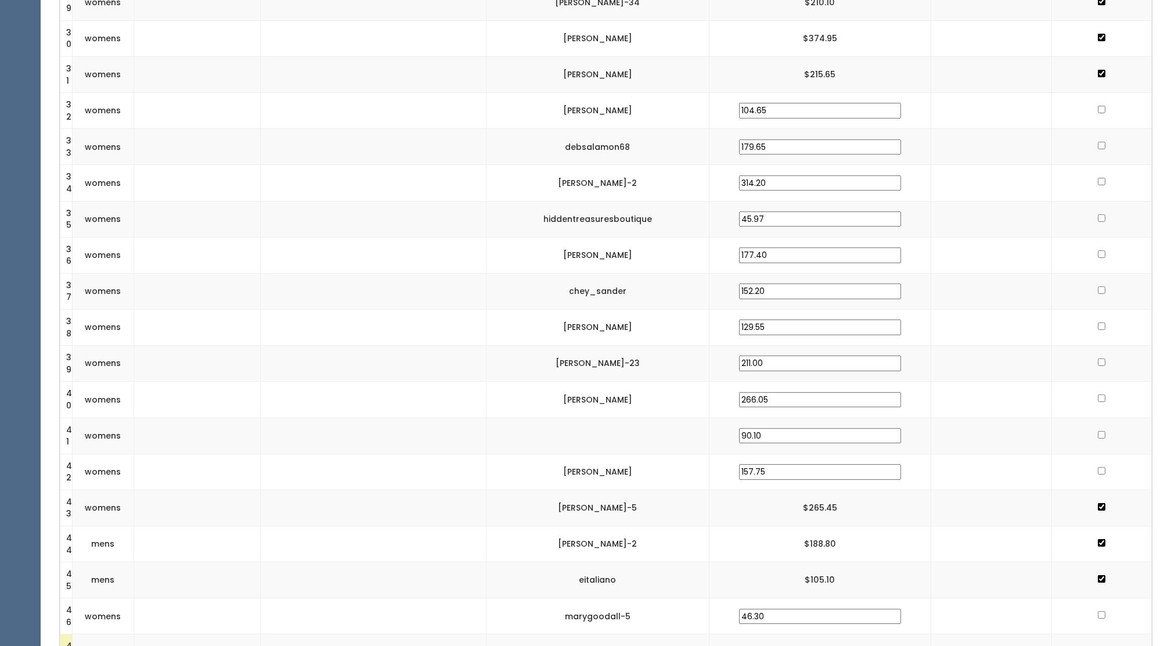
click at [1099, 107] on input "checkbox" at bounding box center [1102, 110] width 8 height 8
checkbox input "true"
click at [1100, 149] on input "checkbox" at bounding box center [1102, 146] width 8 height 8
checkbox input "true"
click at [1099, 180] on input "checkbox" at bounding box center [1102, 182] width 8 height 8
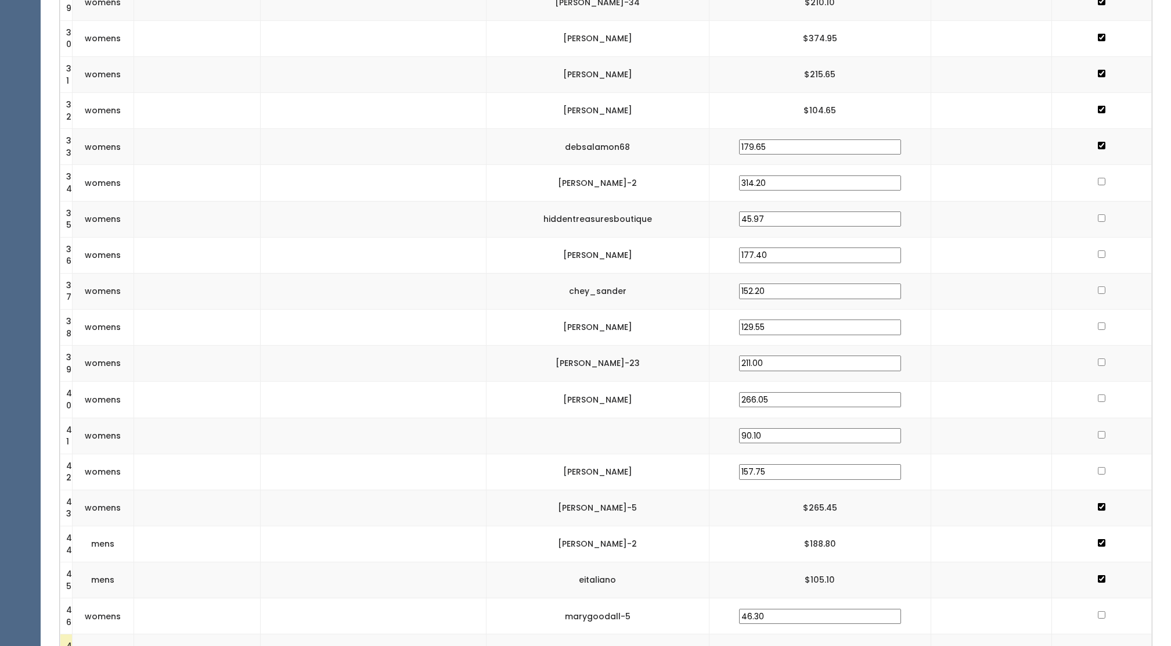
checkbox input "true"
click at [1099, 180] on input "checkbox" at bounding box center [1102, 182] width 8 height 8
checkbox input "true"
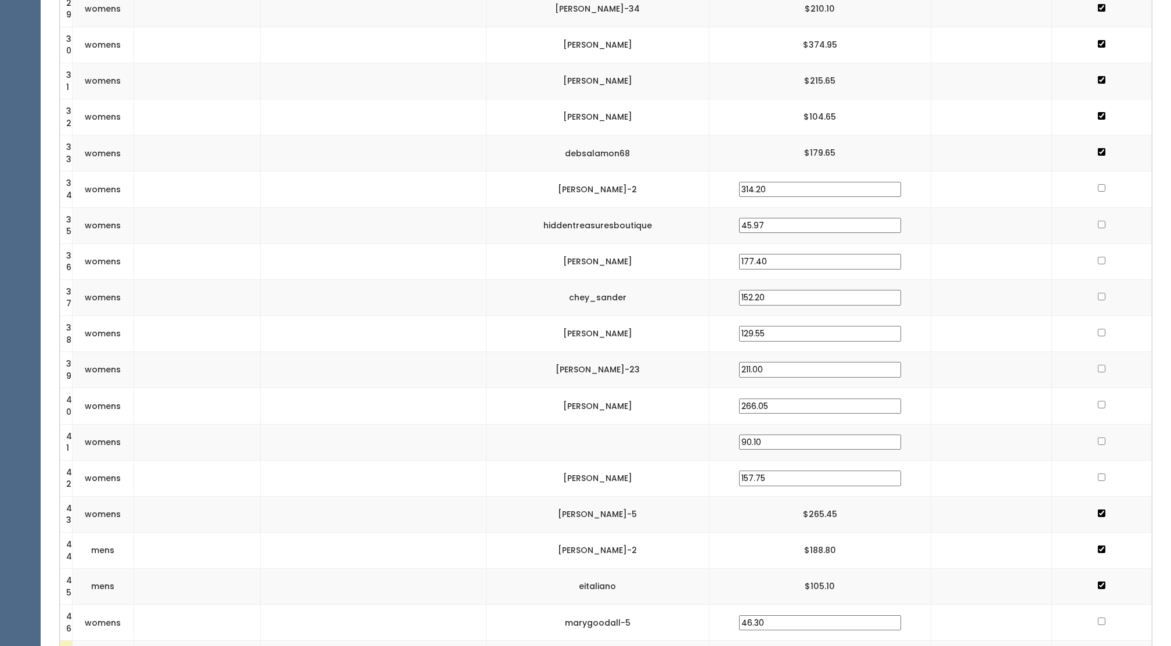
scroll to position [1366, 0]
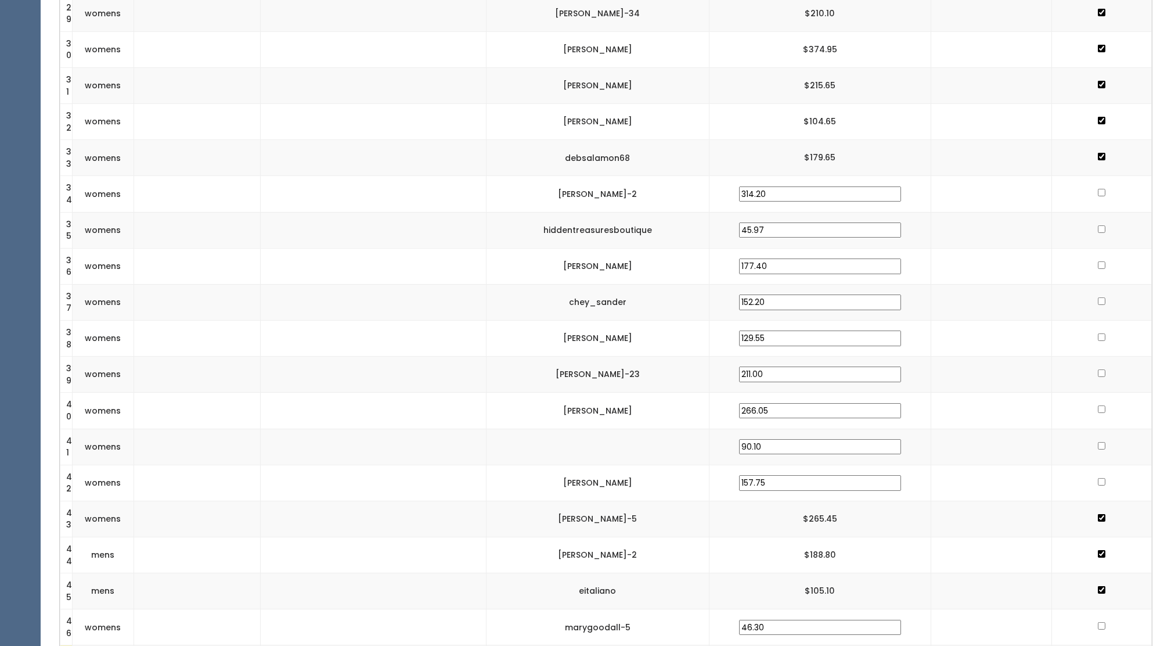
click at [1098, 195] on input "checkbox" at bounding box center [1102, 193] width 8 height 8
checkbox input "true"
click at [1098, 229] on input "checkbox" at bounding box center [1102, 229] width 8 height 8
checkbox input "true"
click at [1100, 267] on input "checkbox" at bounding box center [1102, 265] width 8 height 8
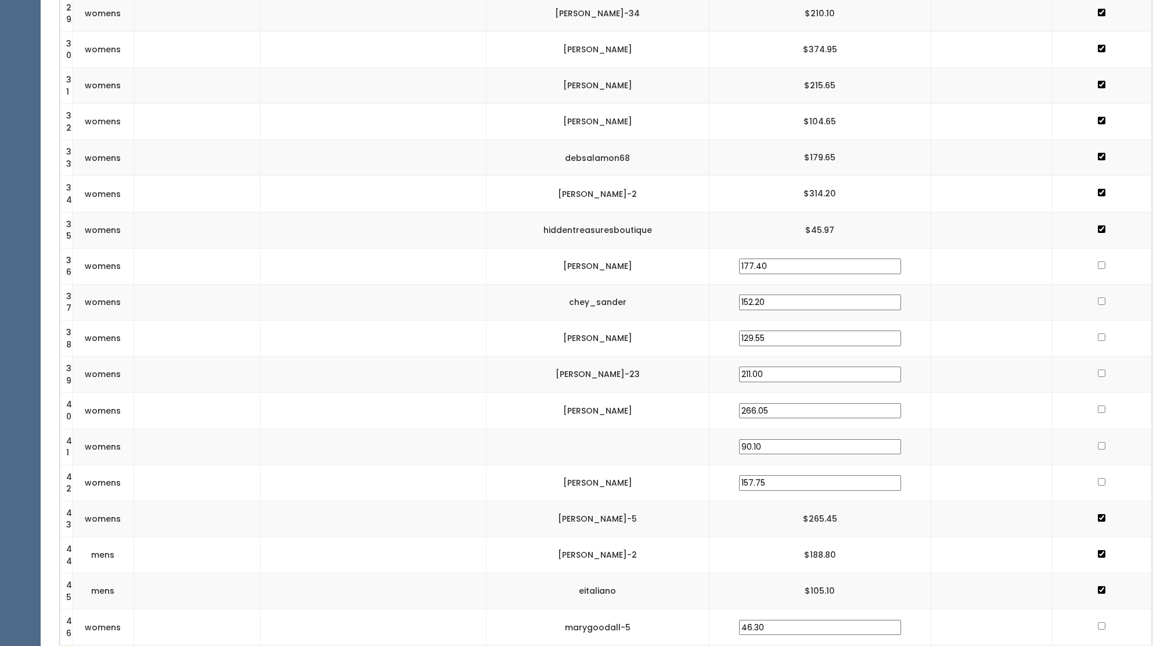
checkbox input "true"
click at [1098, 298] on input "checkbox" at bounding box center [1102, 301] width 8 height 8
checkbox input "true"
click at [1099, 337] on input "checkbox" at bounding box center [1102, 337] width 8 height 8
checkbox input "true"
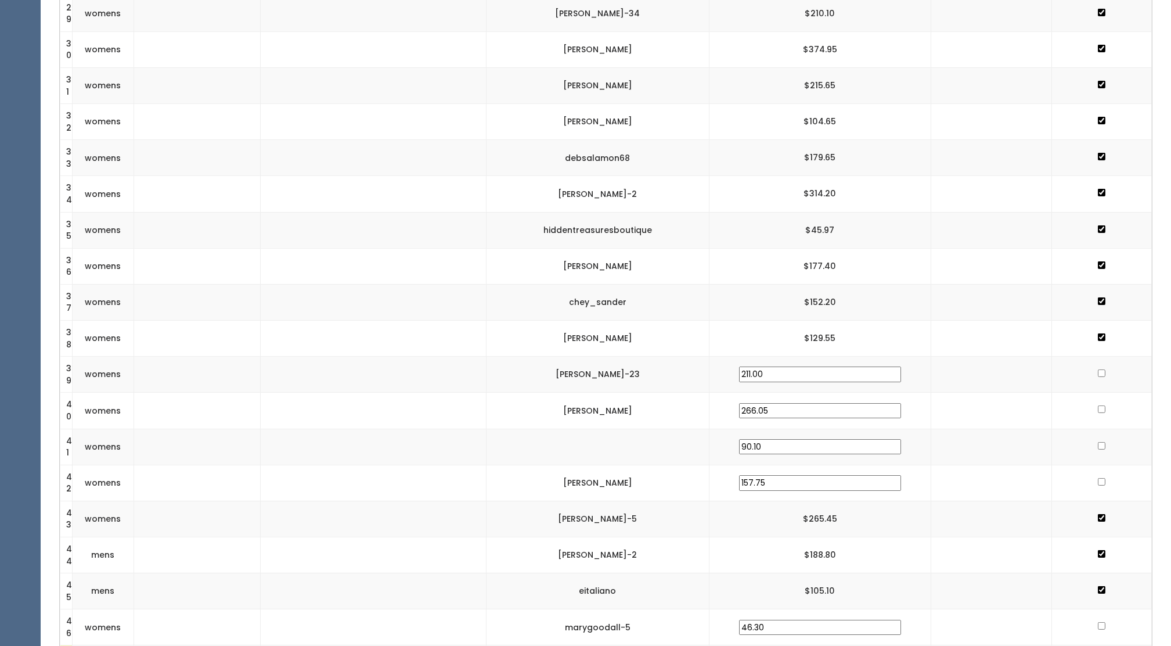
click at [1100, 373] on input "checkbox" at bounding box center [1102, 373] width 8 height 8
checkbox input "true"
click at [1098, 412] on input "checkbox" at bounding box center [1102, 409] width 8 height 8
checkbox input "true"
click at [1098, 444] on input "checkbox" at bounding box center [1102, 446] width 8 height 8
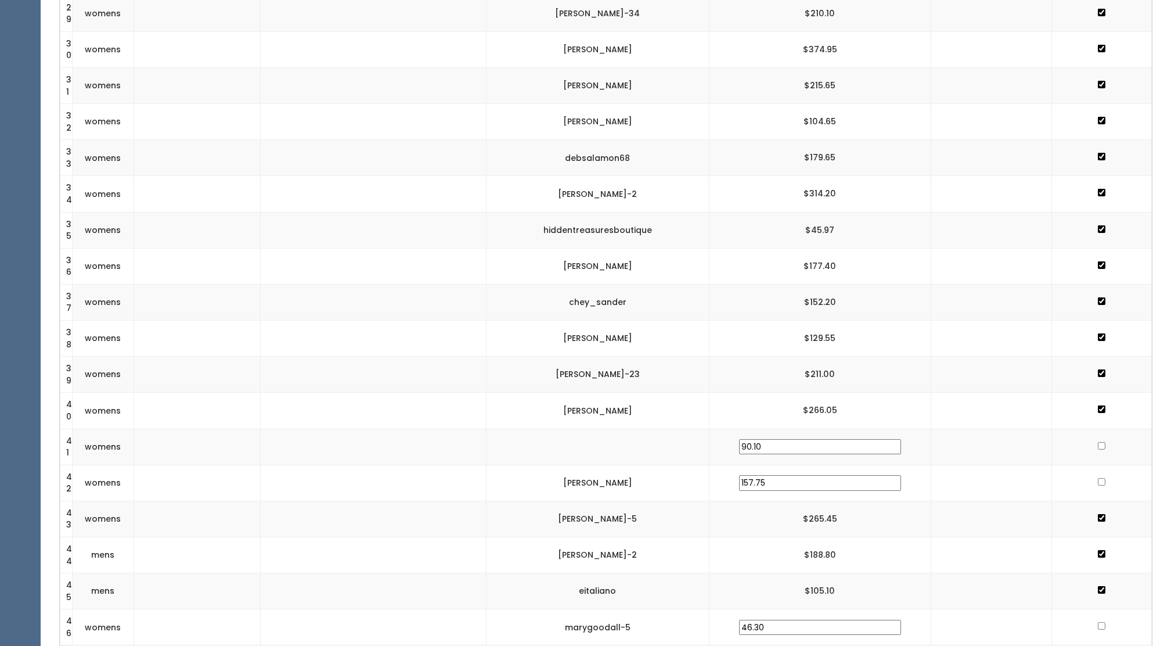
checkbox input "true"
click at [1098, 482] on input "checkbox" at bounding box center [1102, 482] width 8 height 8
checkbox input "true"
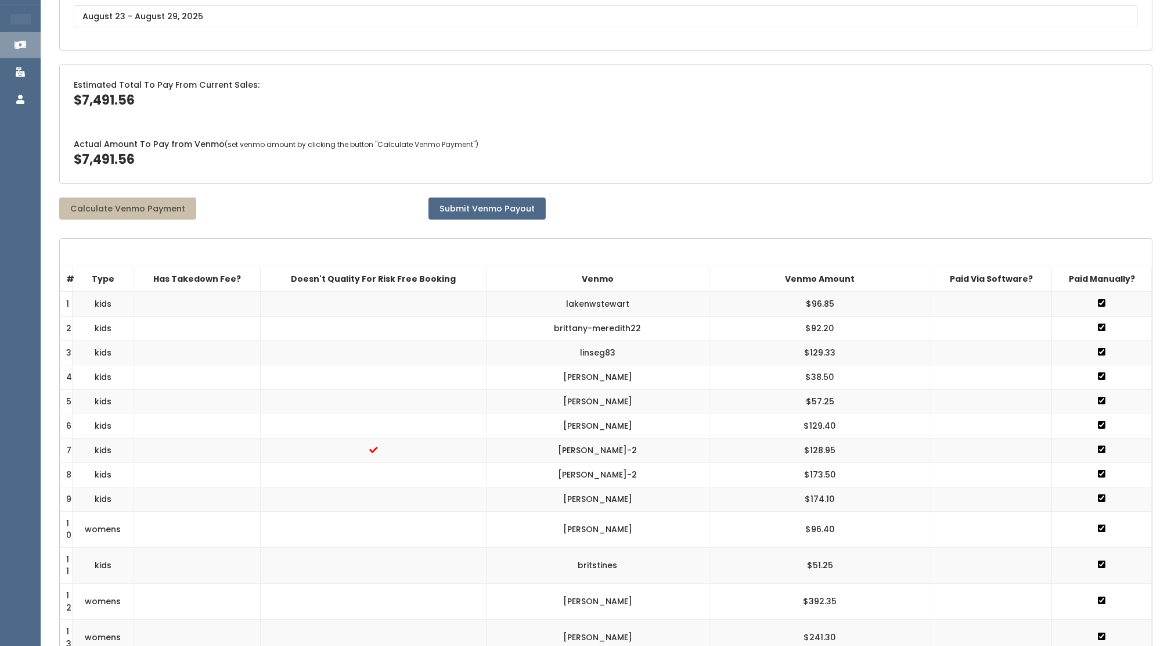
scroll to position [0, 0]
